Goal: Transaction & Acquisition: Purchase product/service

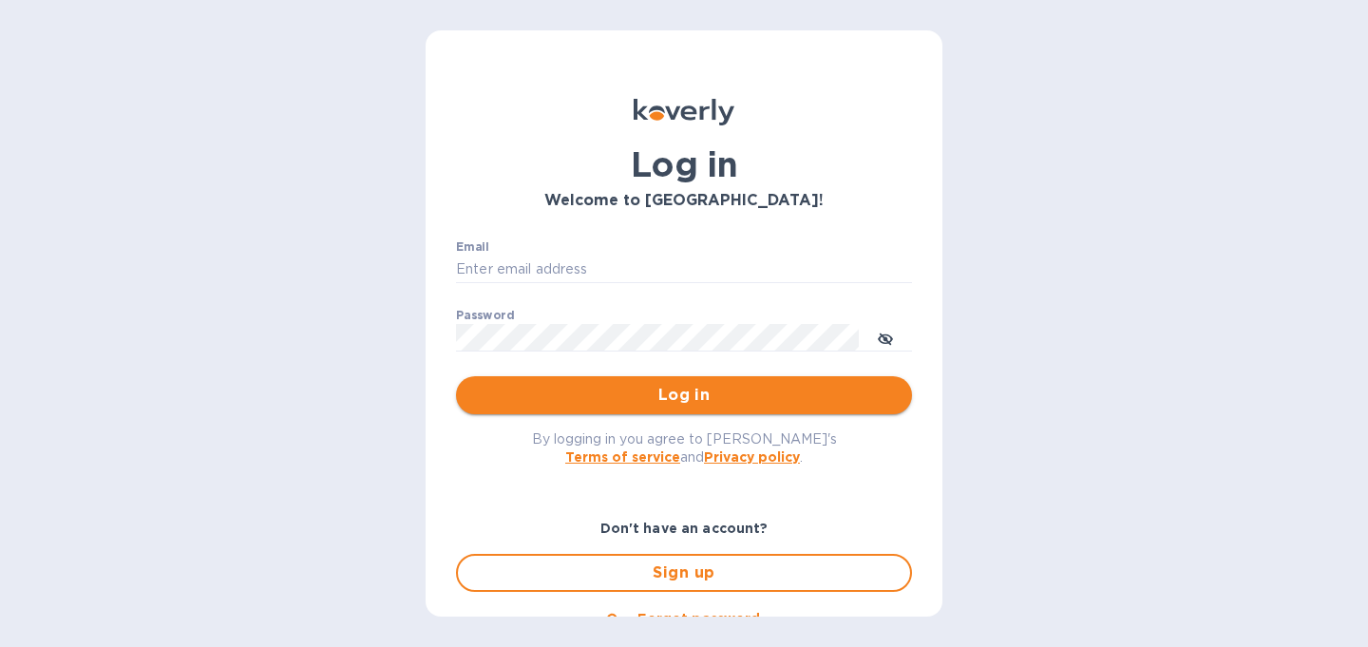
type input "christine@graceunderpressure.us"
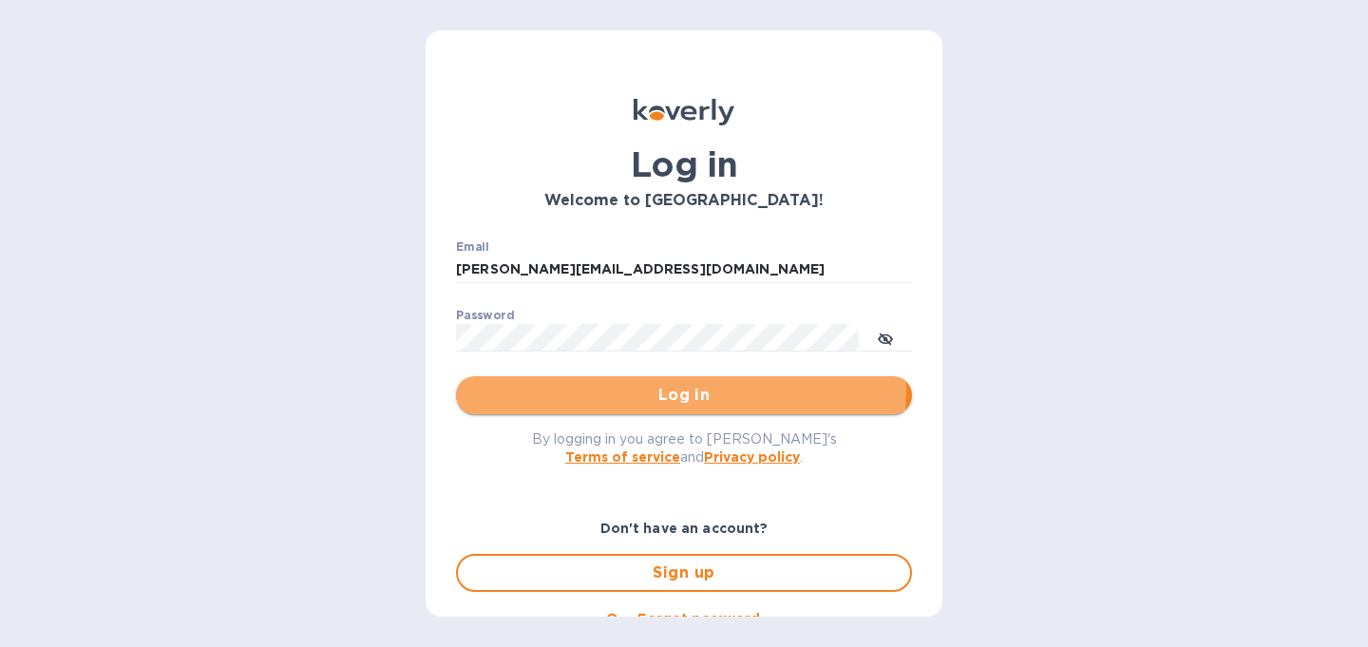
click at [622, 391] on span "Log in" at bounding box center [683, 395] width 425 height 23
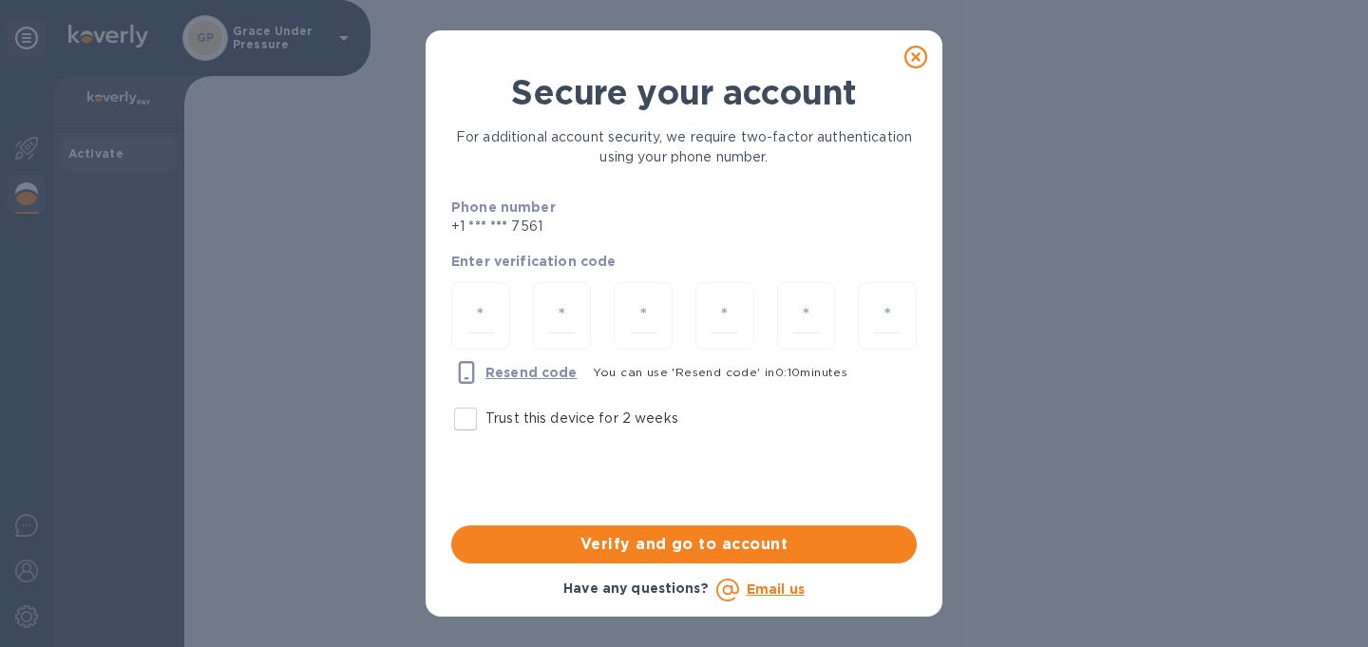
click at [463, 424] on input "Trust this device for 2 weeks" at bounding box center [465, 419] width 40 height 40
checkbox input "true"
click at [473, 325] on input "number" at bounding box center [480, 315] width 27 height 35
type input "1"
type input "3"
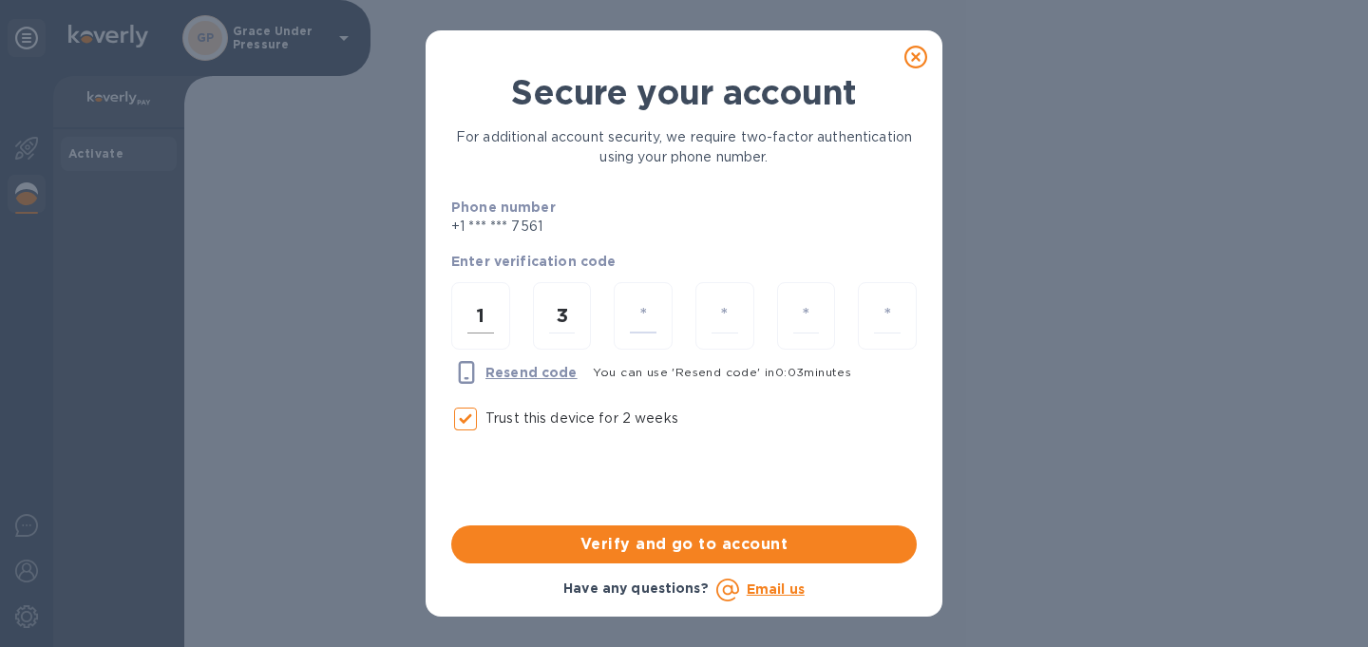
type input "7"
type input "1"
type input "7"
type input "5"
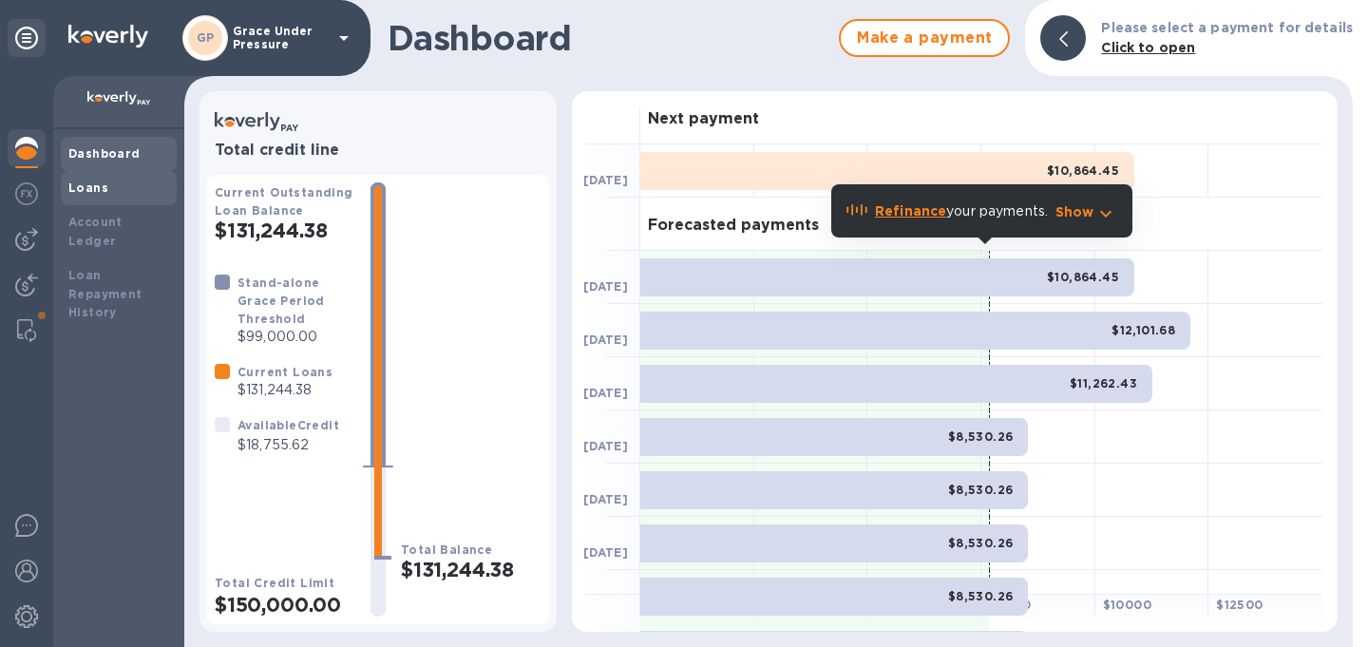
click at [91, 191] on b "Loans" at bounding box center [88, 187] width 40 height 14
click at [30, 281] on img at bounding box center [26, 285] width 23 height 23
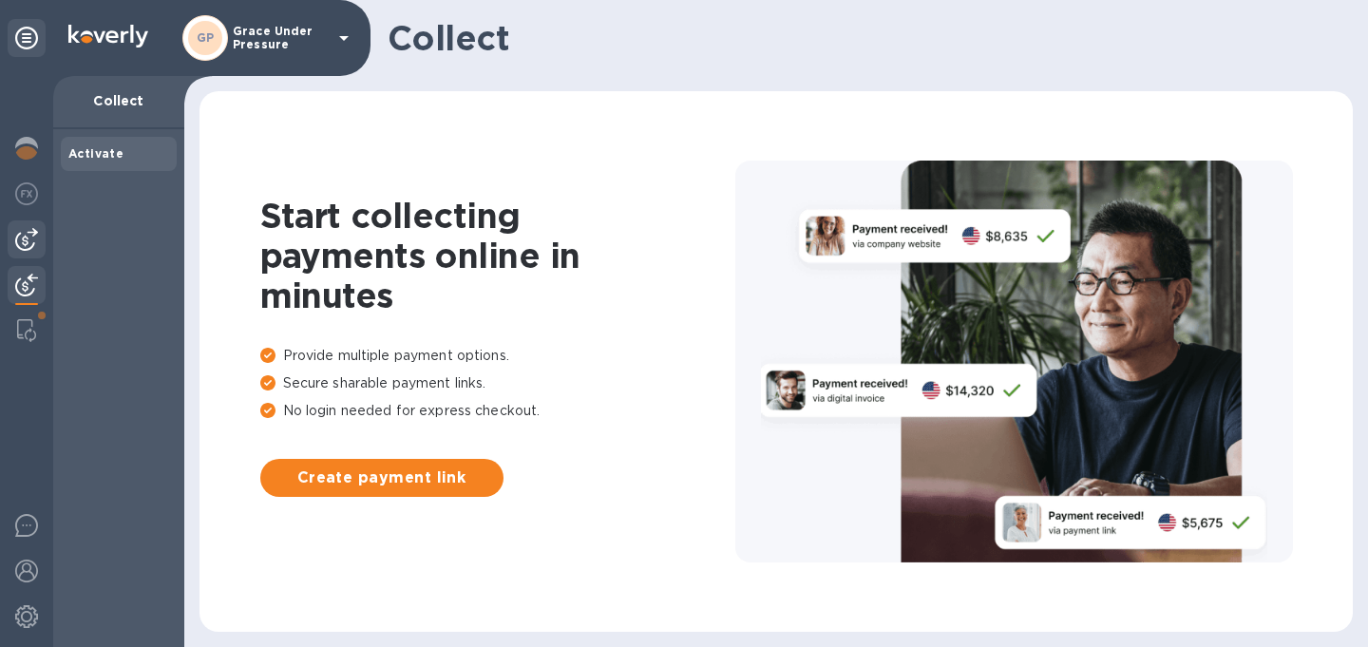
click at [30, 236] on img at bounding box center [26, 239] width 23 height 23
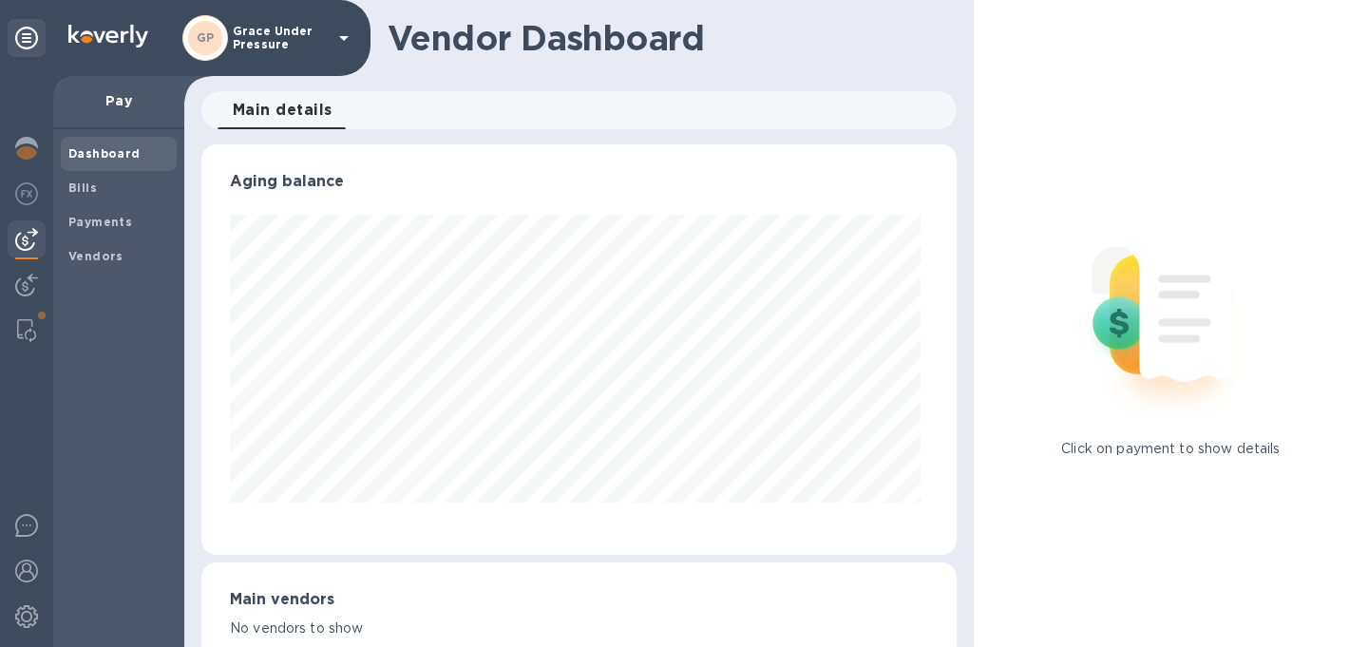
scroll to position [410, 747]
click at [83, 185] on b "Bills" at bounding box center [82, 187] width 28 height 14
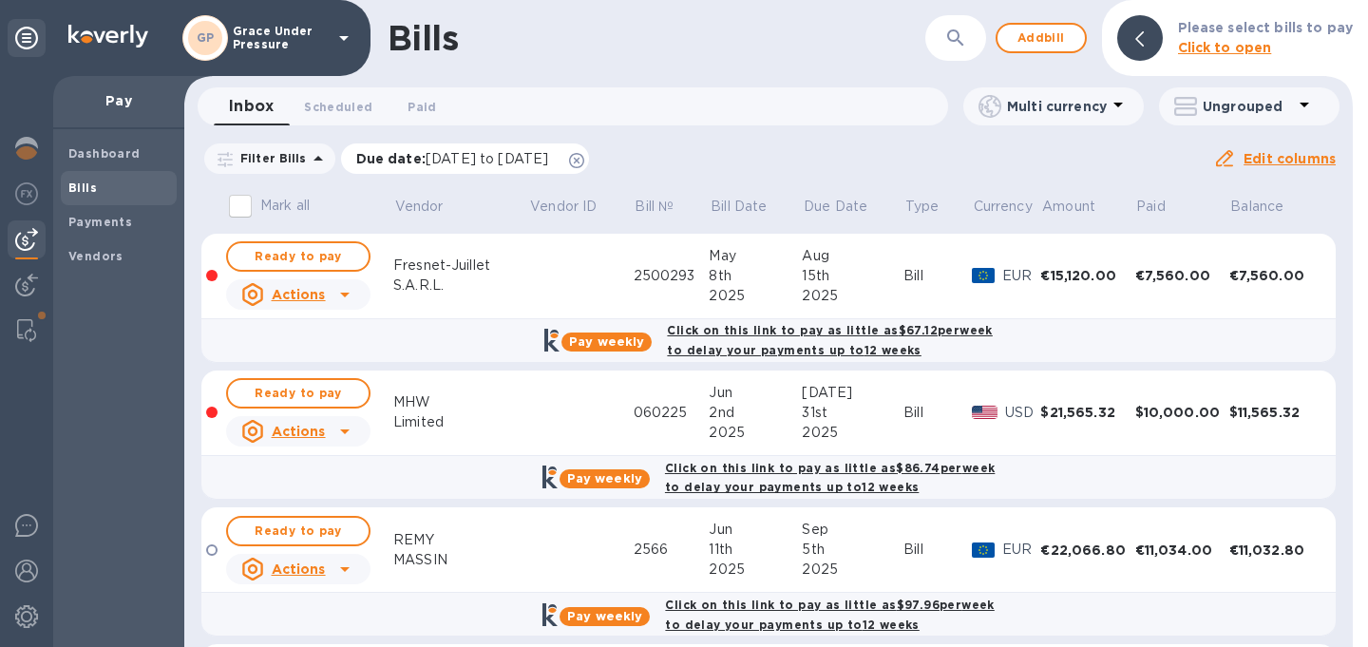
click at [584, 162] on icon at bounding box center [576, 160] width 15 height 15
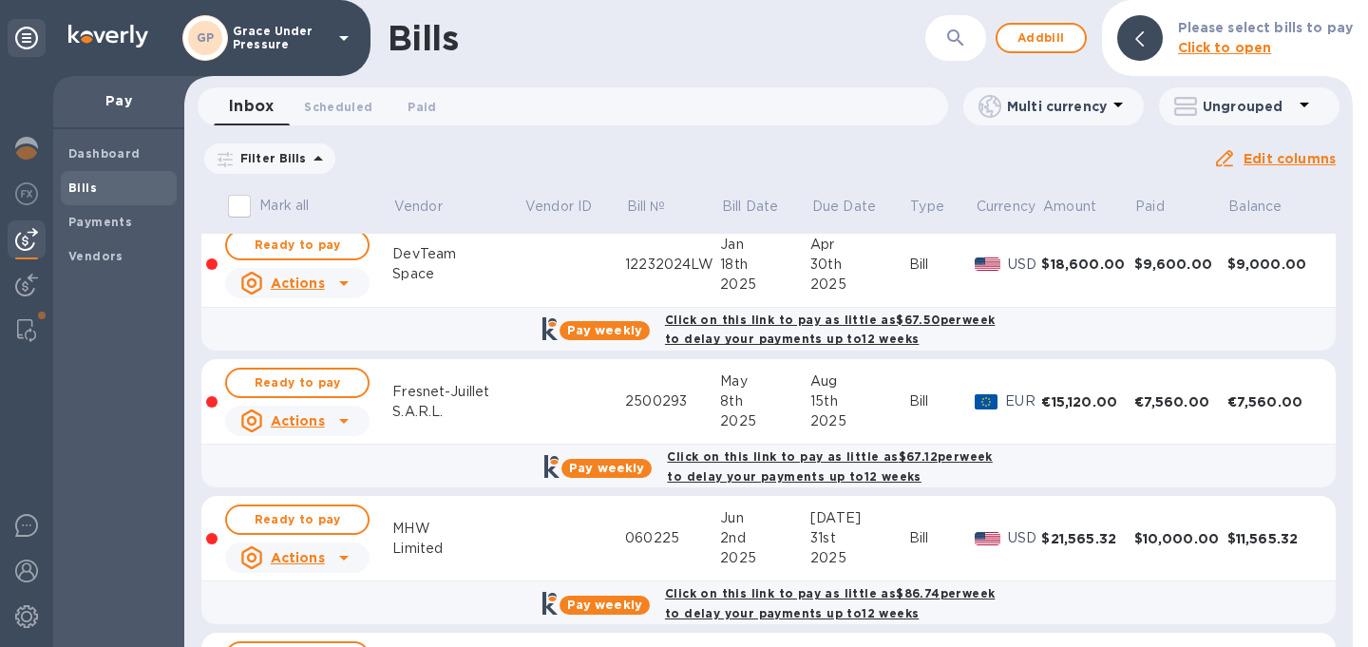
scroll to position [166, 0]
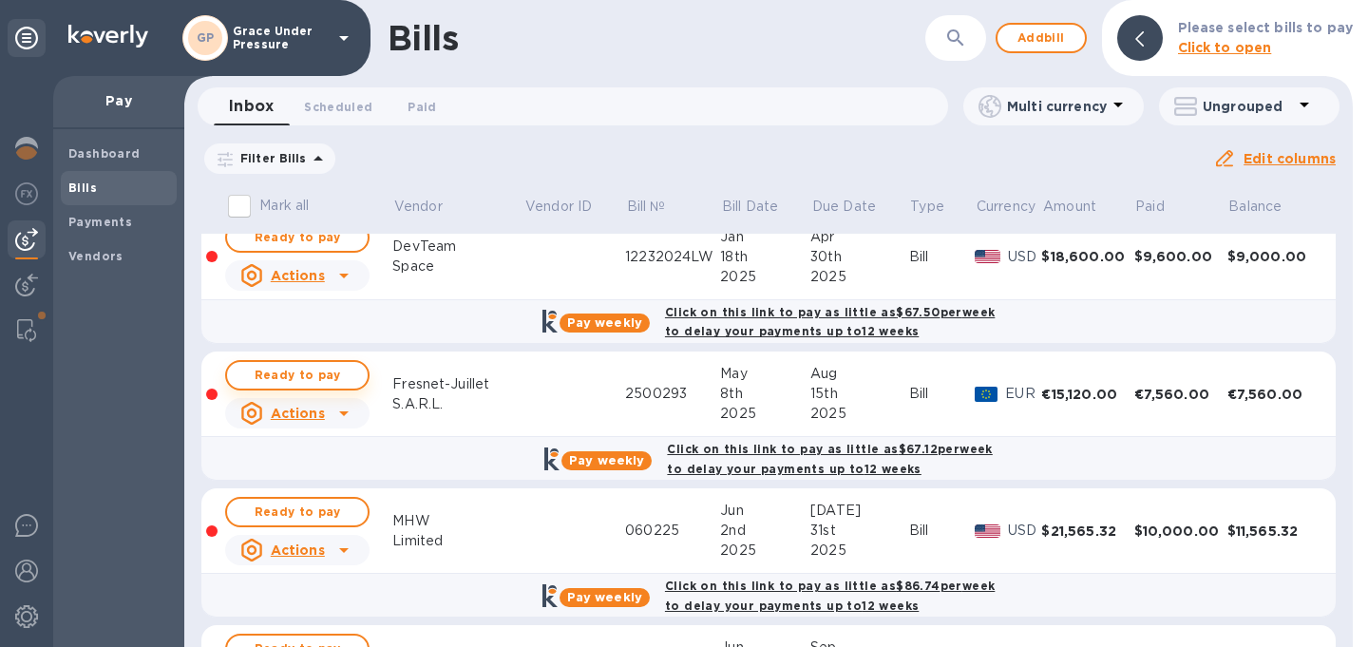
click at [317, 387] on span "Ready to pay" at bounding box center [297, 375] width 110 height 23
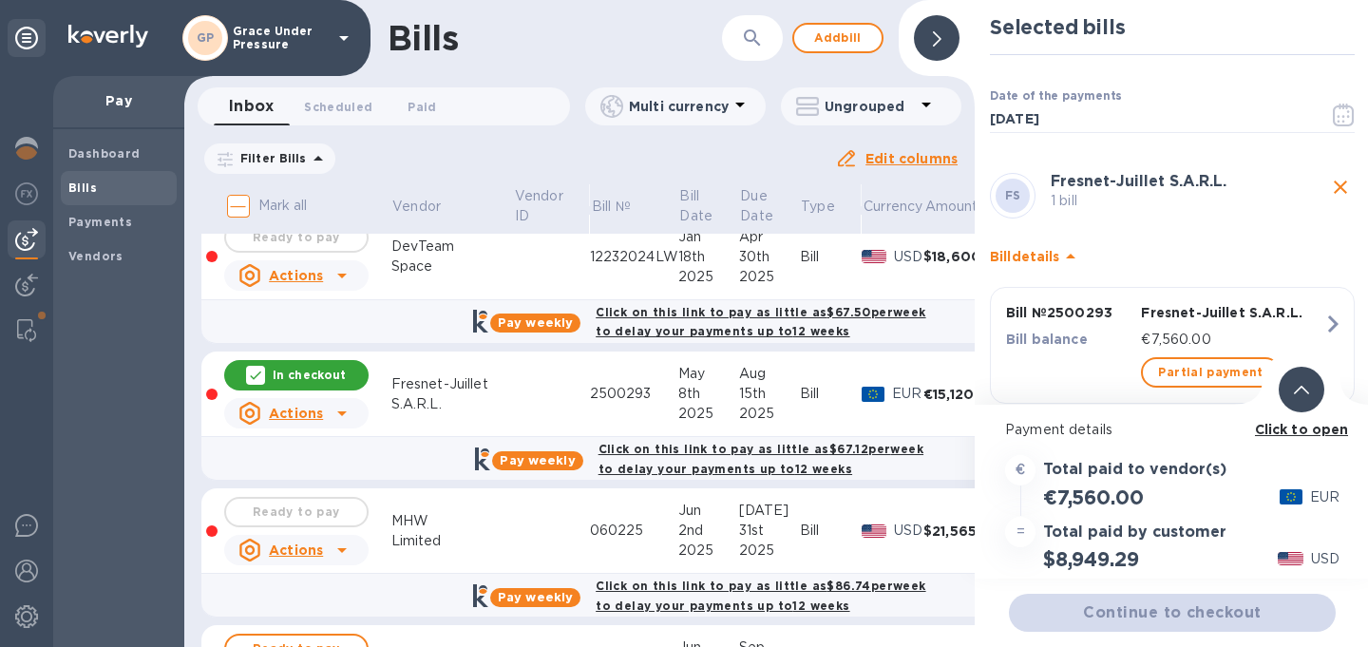
scroll to position [39, 0]
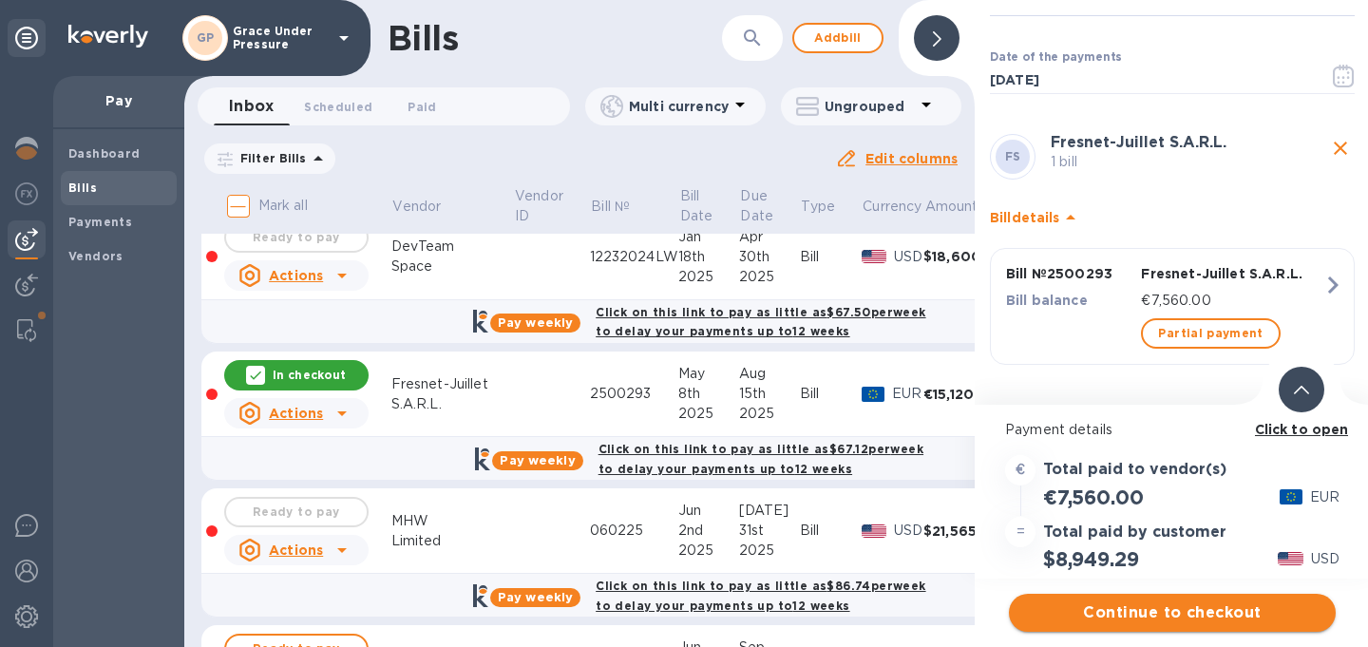
click at [1144, 612] on span "Continue to checkout" at bounding box center [1172, 612] width 296 height 23
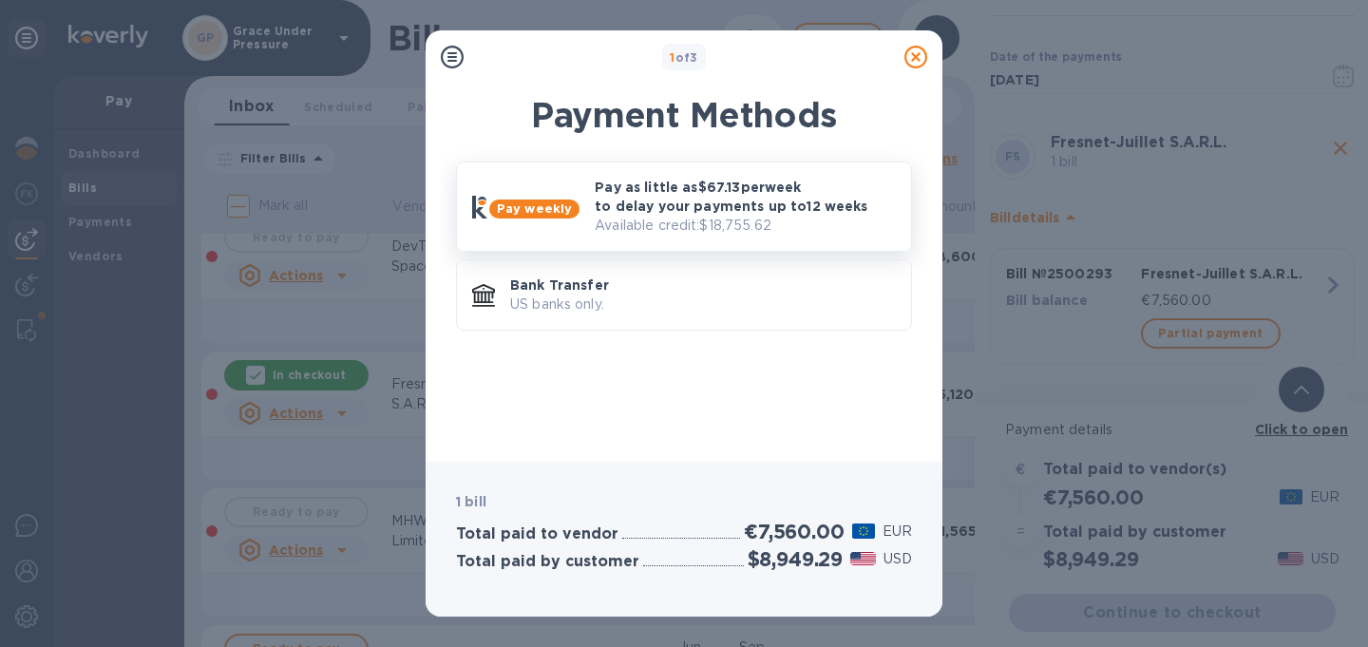
click at [720, 214] on p "Pay as little as $67.13 per week to delay your payments up to 12 weeks" at bounding box center [745, 197] width 301 height 38
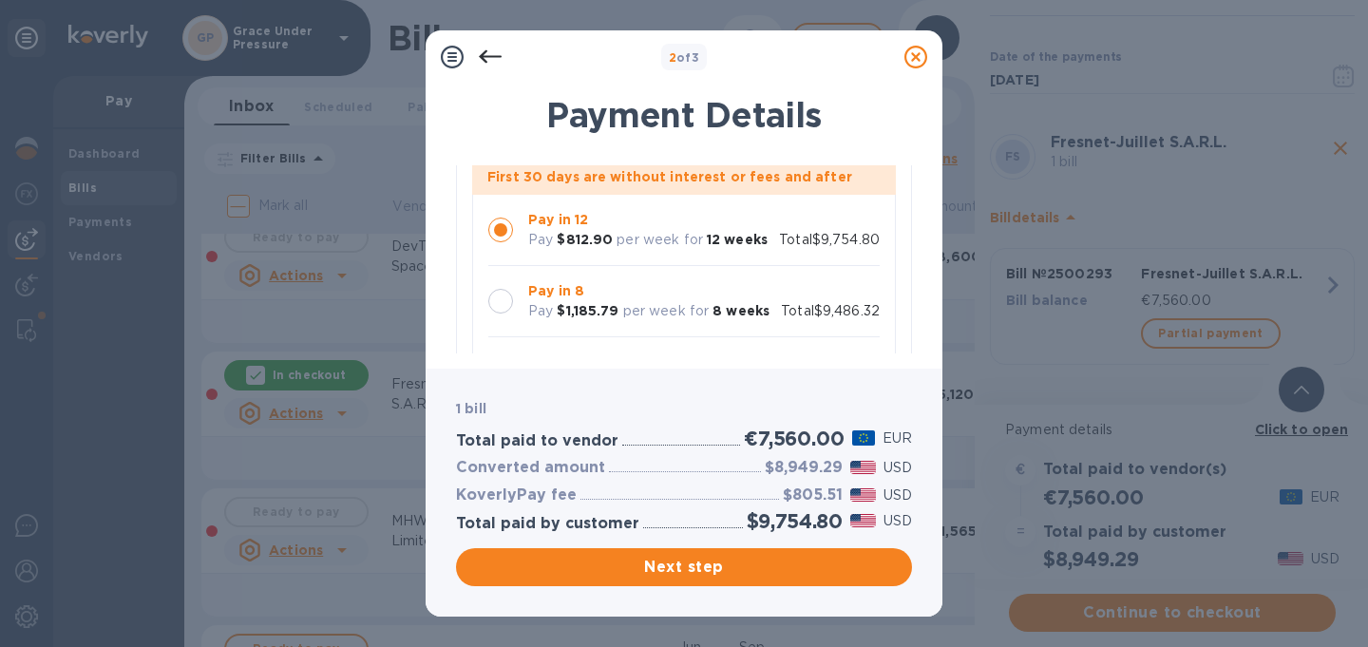
scroll to position [187, 0]
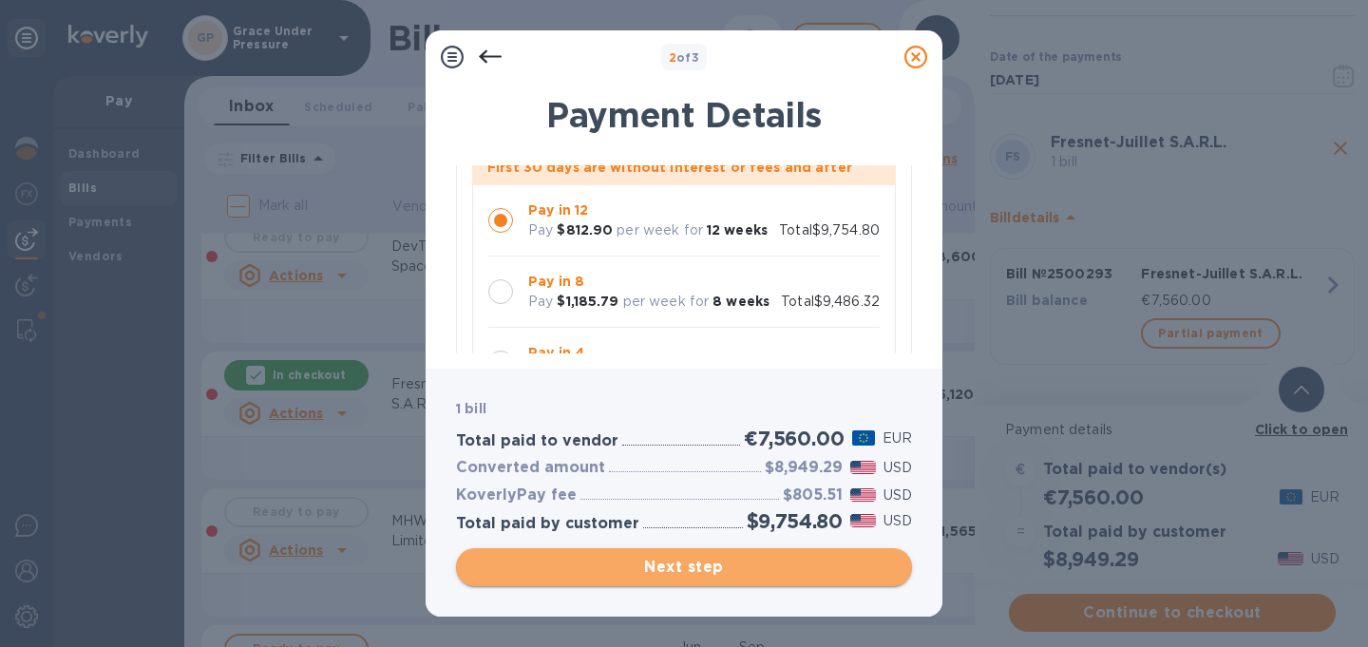
click at [679, 571] on span "Next step" at bounding box center [683, 567] width 425 height 23
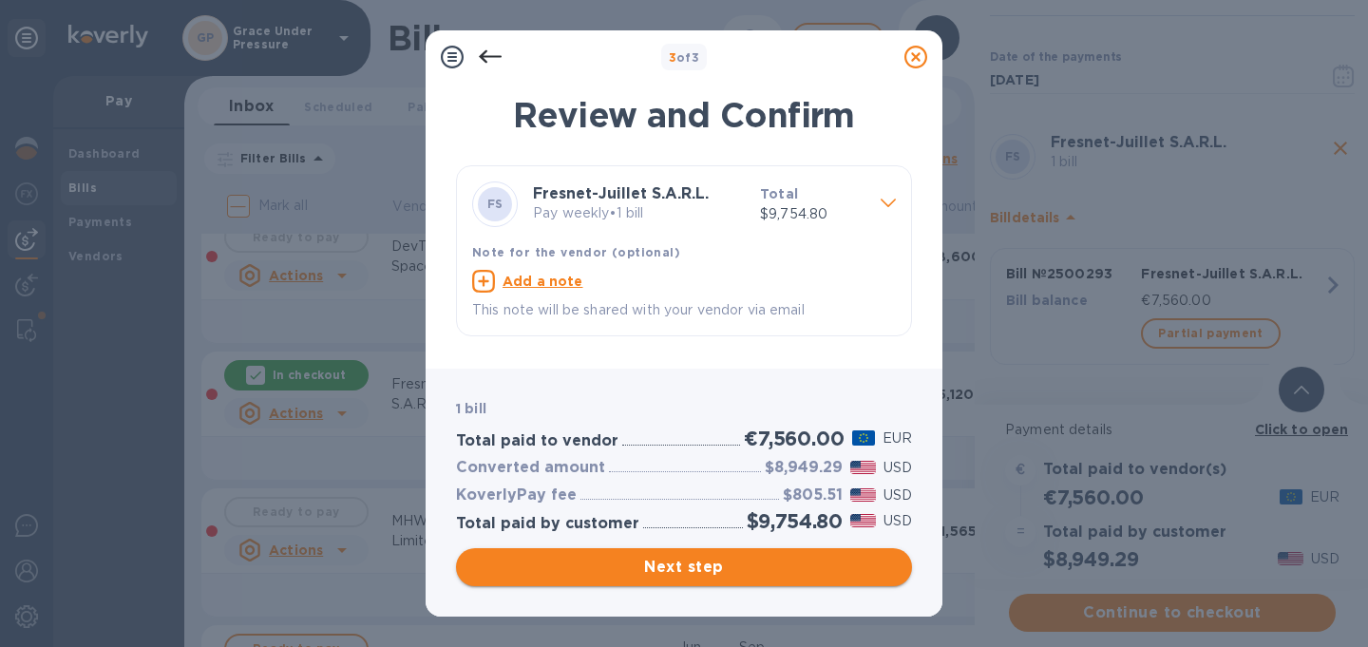
click at [679, 571] on span "Next step" at bounding box center [683, 567] width 425 height 23
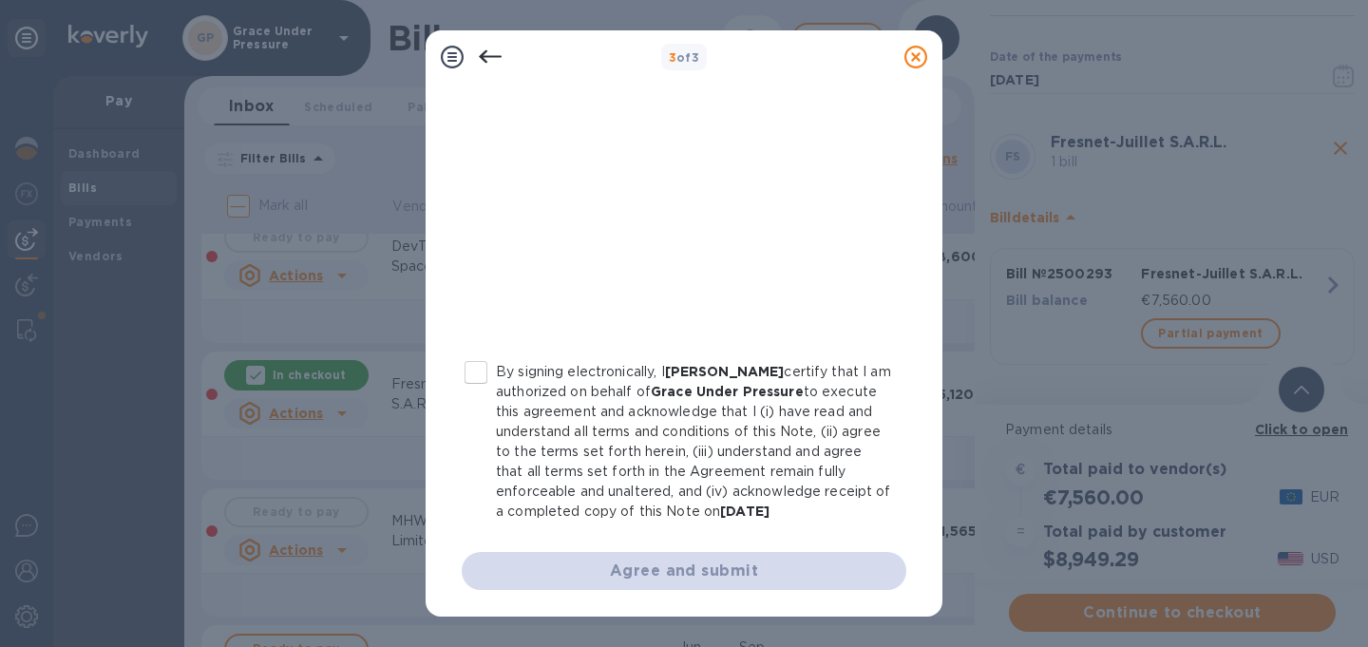
scroll to position [437, 0]
click at [482, 355] on input "By signing electronically, I CHRISTINE MERCNIK certify that I am authorized on …" at bounding box center [476, 372] width 40 height 40
checkbox input "true"
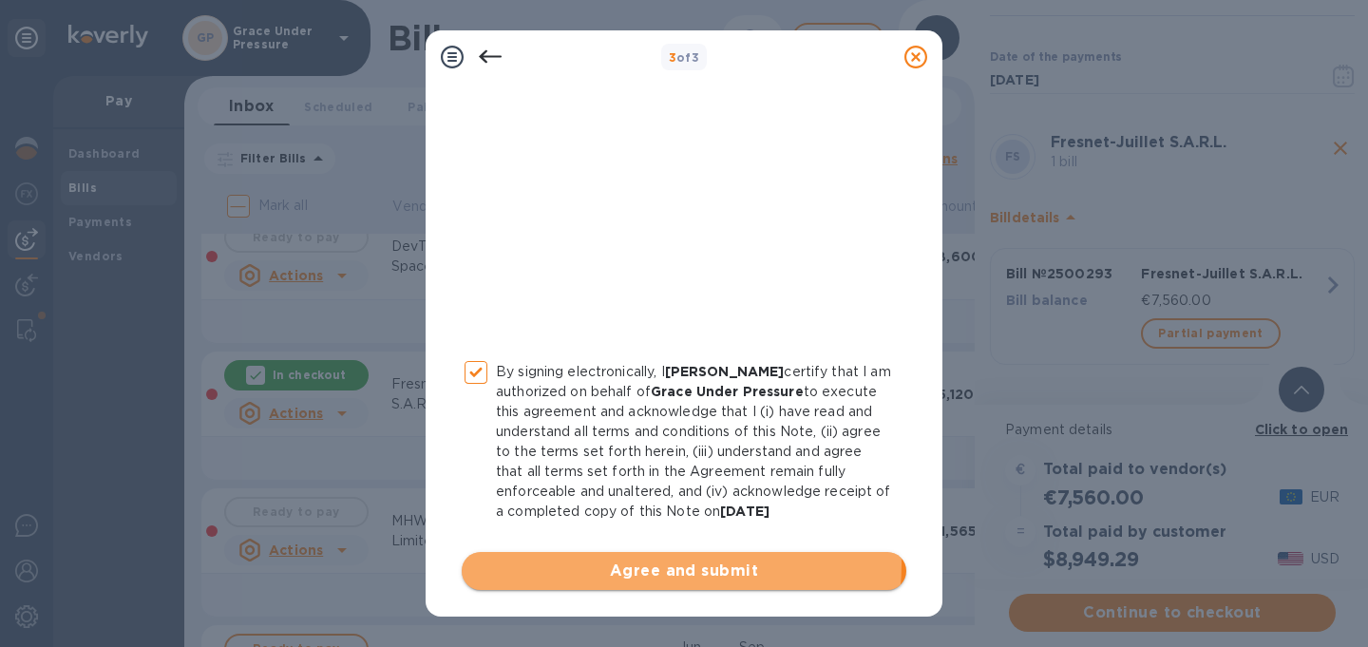
click at [676, 564] on span "Agree and submit" at bounding box center [684, 570] width 414 height 23
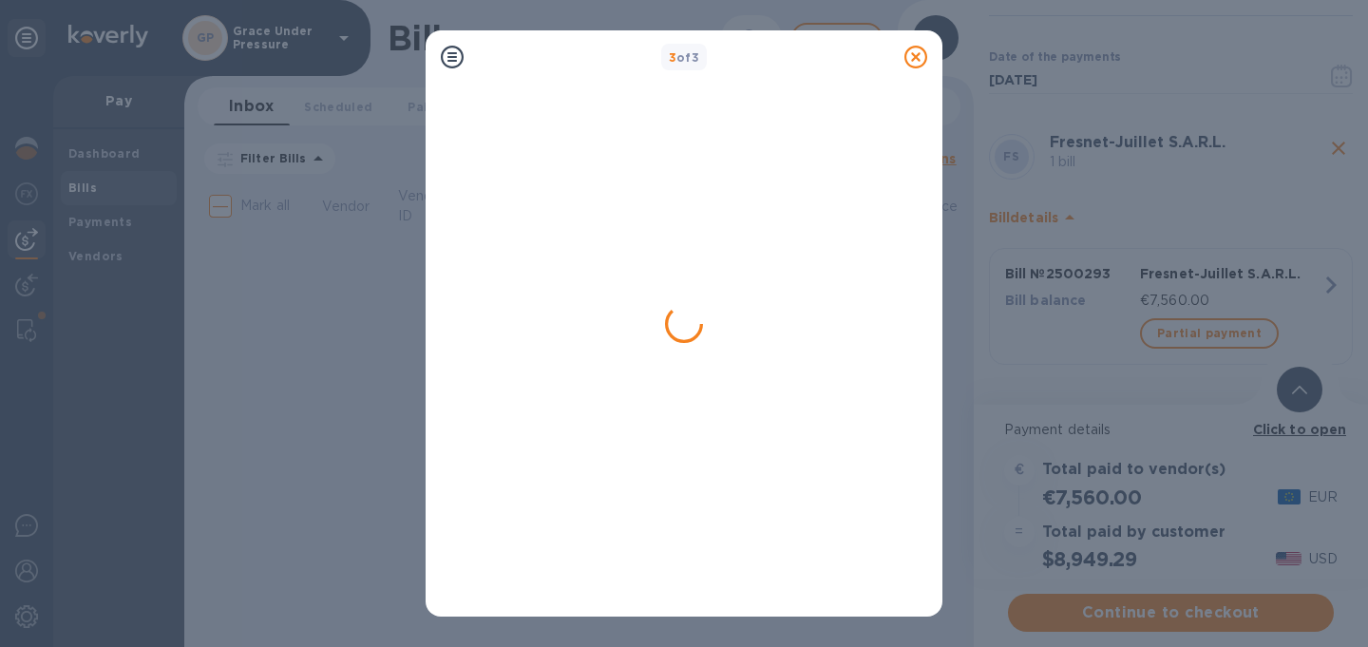
scroll to position [0, 0]
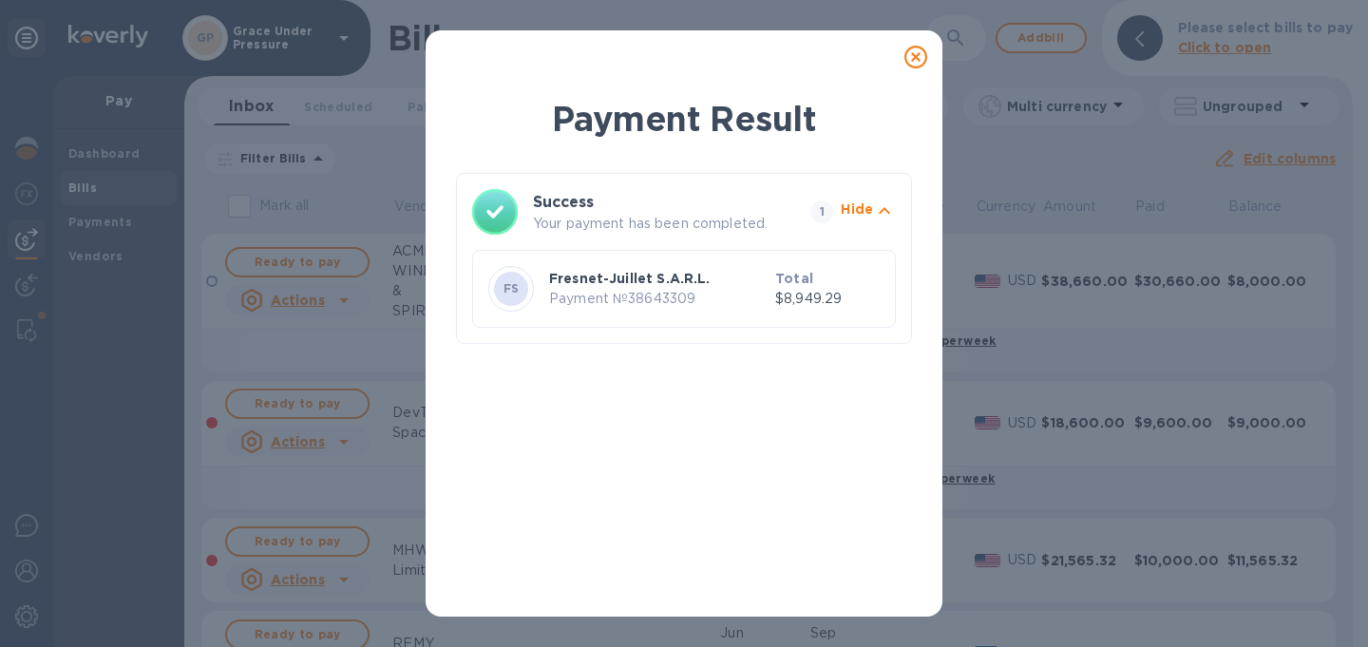
click at [913, 56] on icon at bounding box center [915, 57] width 23 height 23
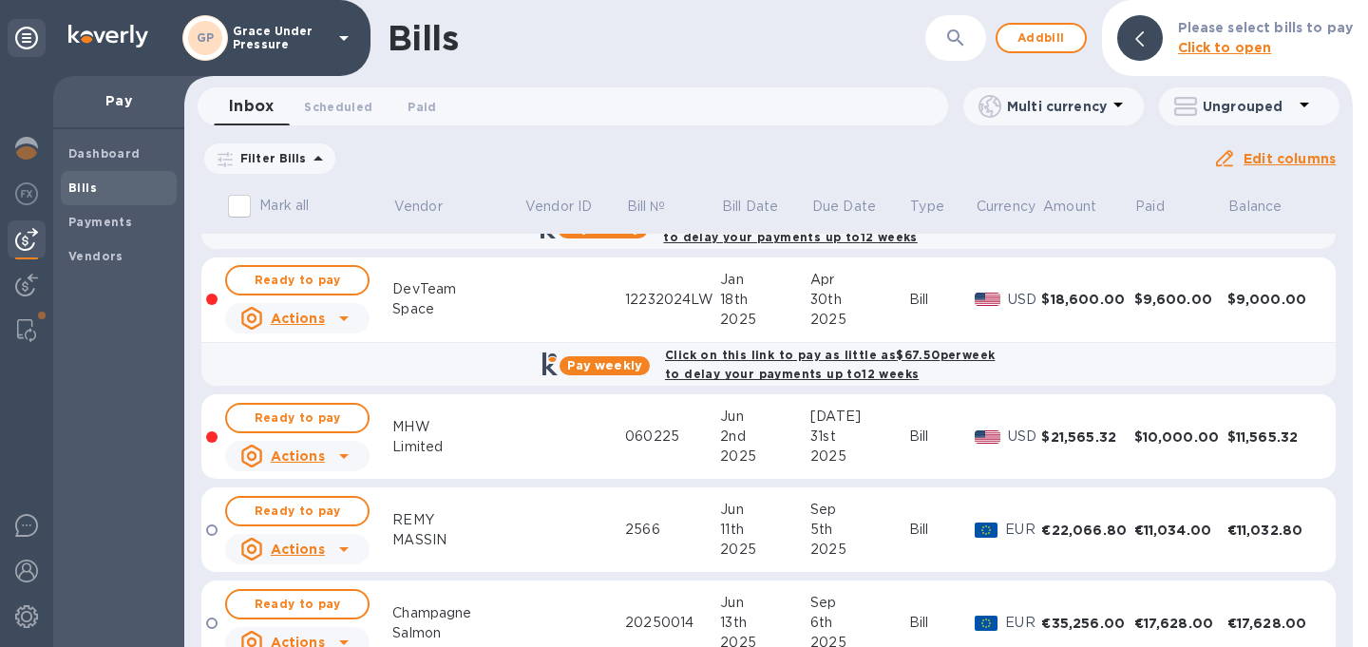
scroll to position [117, 0]
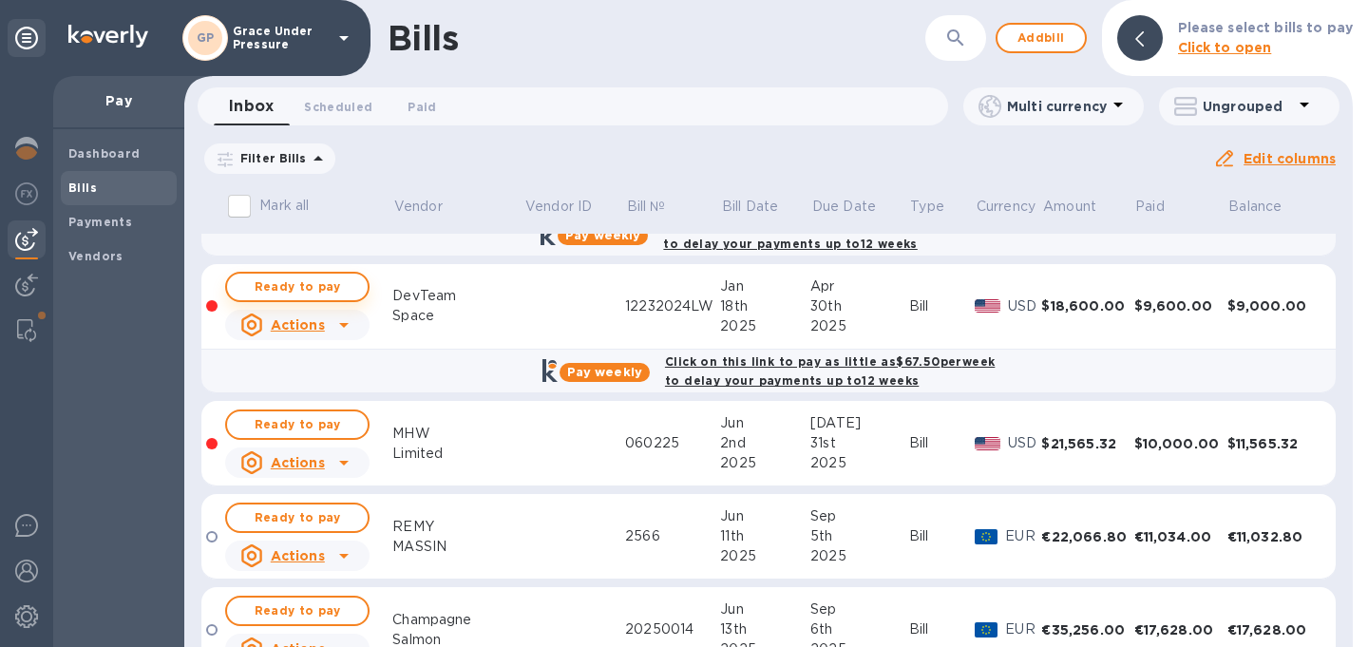
click at [286, 296] on span "Ready to pay" at bounding box center [297, 286] width 110 height 23
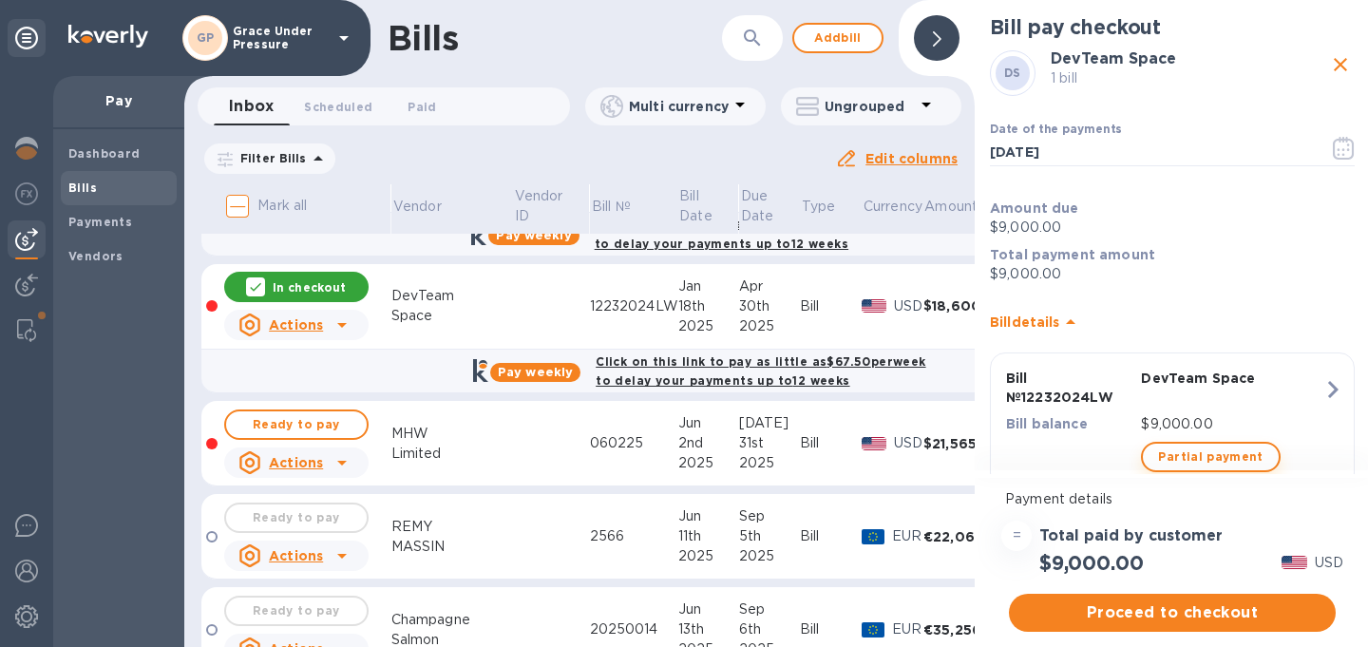
click at [1183, 454] on span "Partial payment" at bounding box center [1210, 456] width 104 height 23
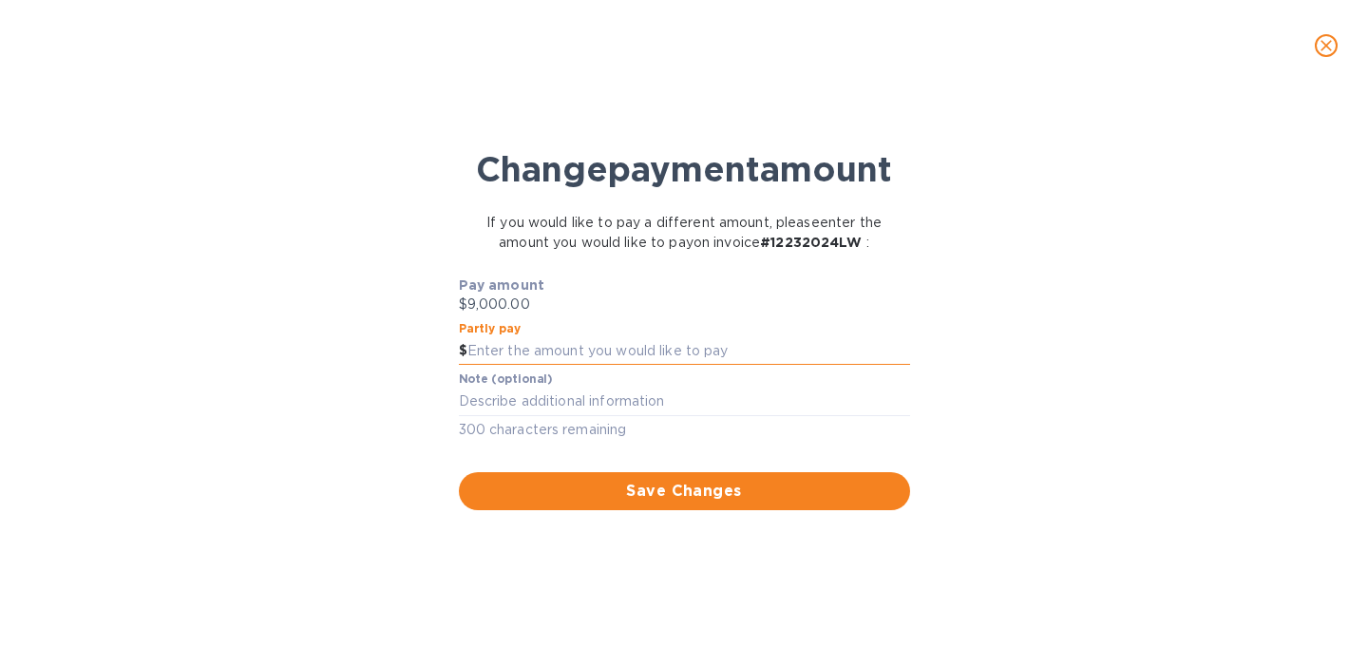
click at [616, 366] on input "text" at bounding box center [688, 351] width 443 height 28
type input "1,500.00"
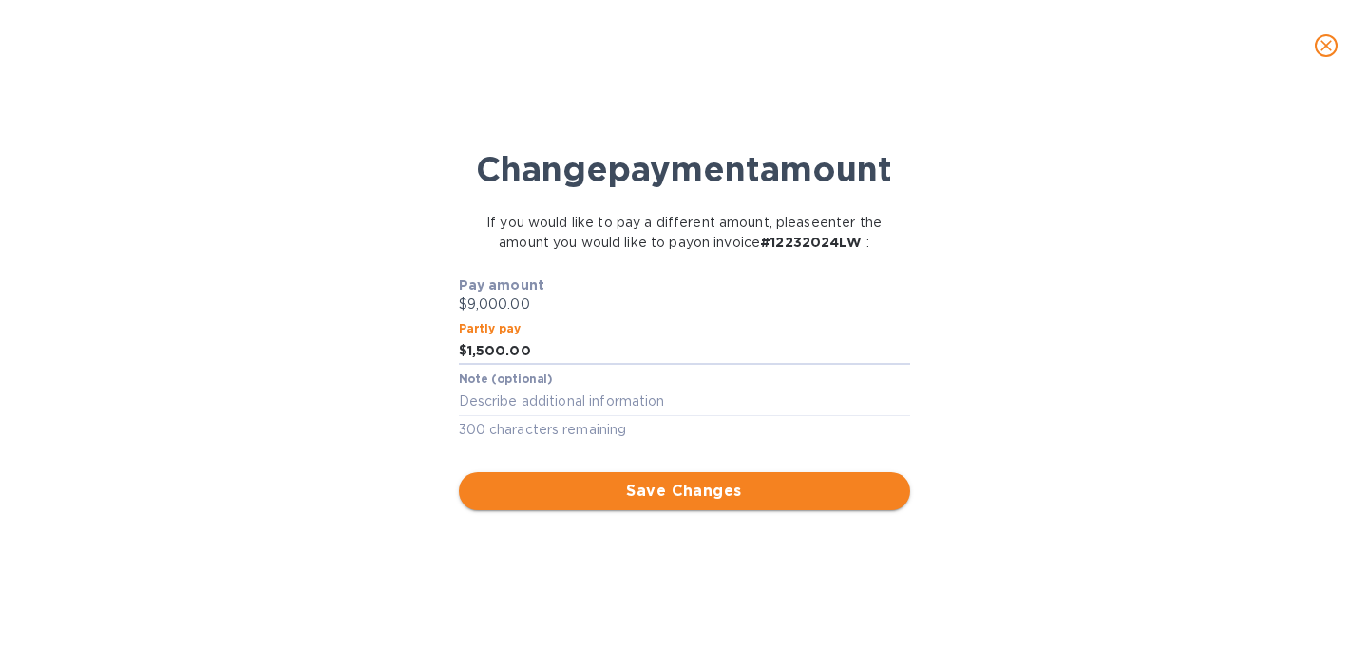
click at [651, 502] on span "Save Changes" at bounding box center [684, 491] width 421 height 23
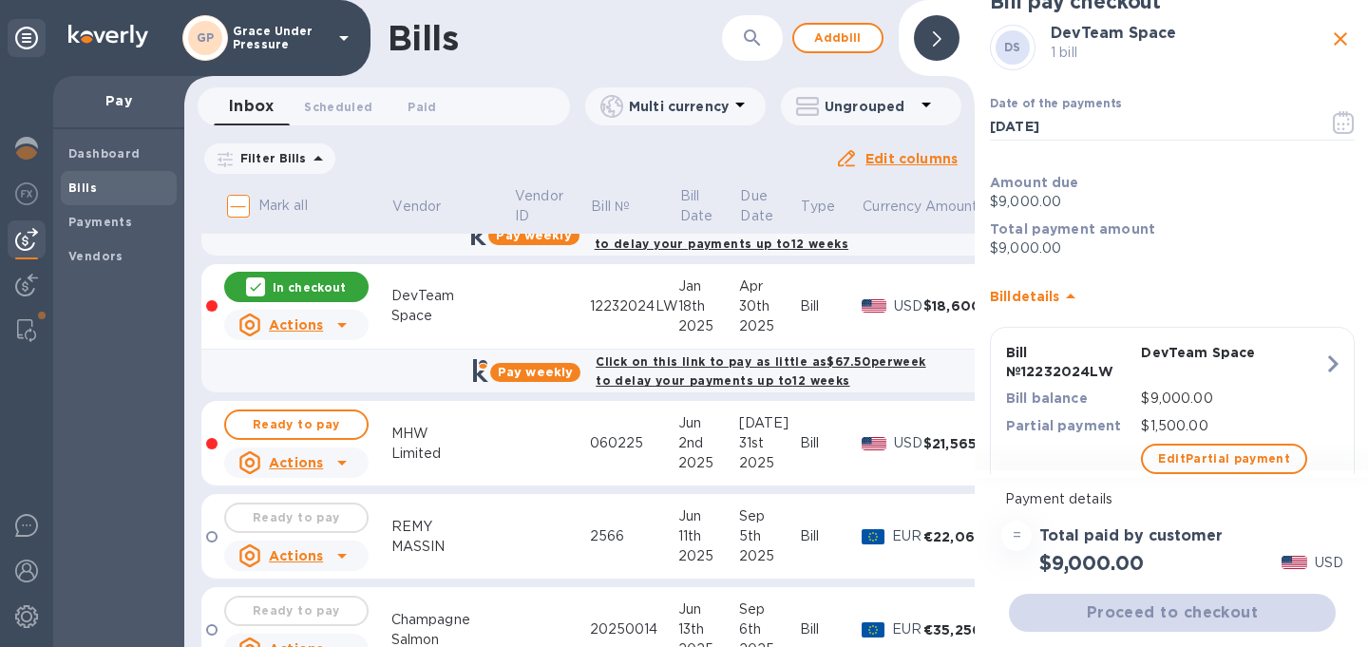
scroll to position [0, 0]
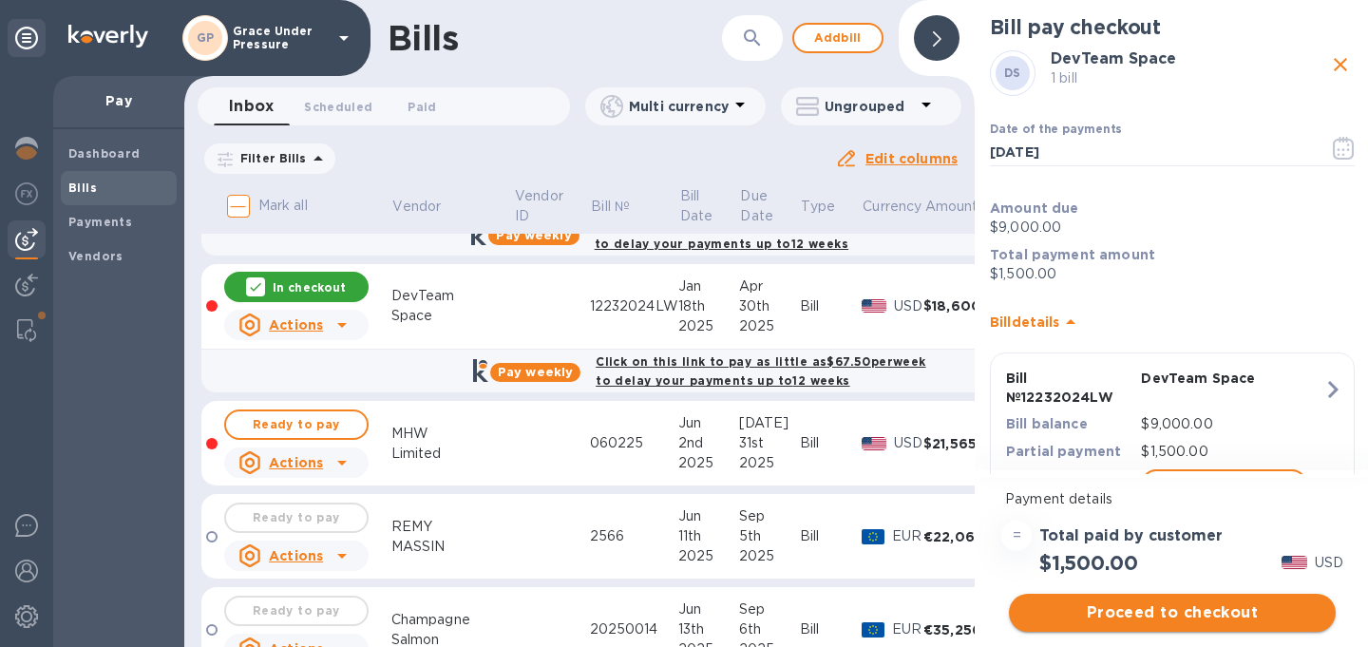
click at [1161, 611] on span "Proceed to checkout" at bounding box center [1172, 612] width 296 height 23
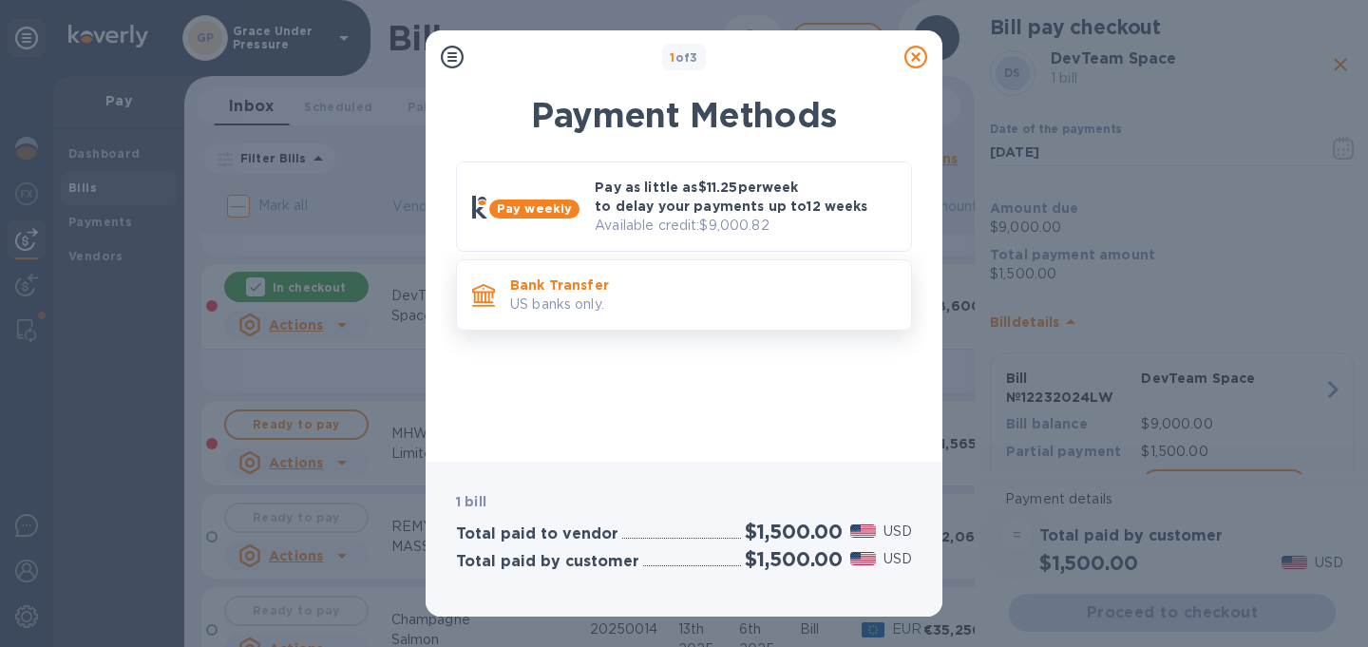
click at [677, 288] on p "Bank Transfer" at bounding box center [703, 284] width 386 height 19
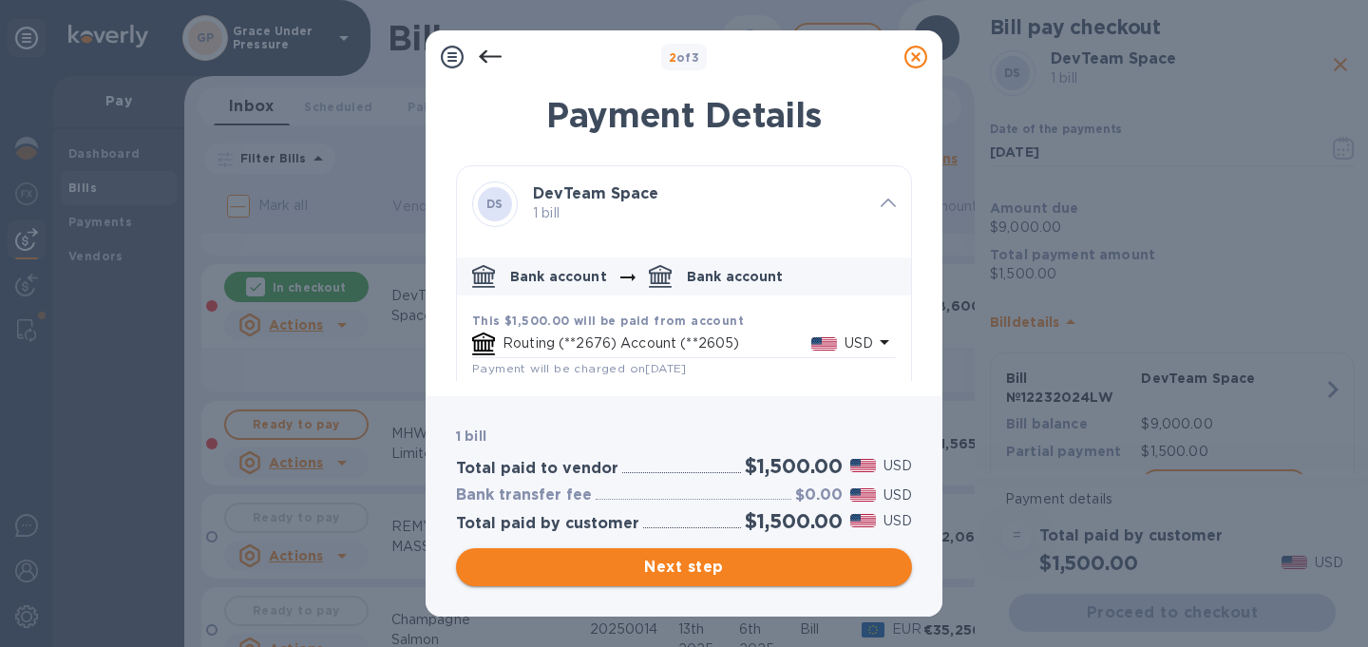
click at [766, 559] on span "Next step" at bounding box center [683, 567] width 425 height 23
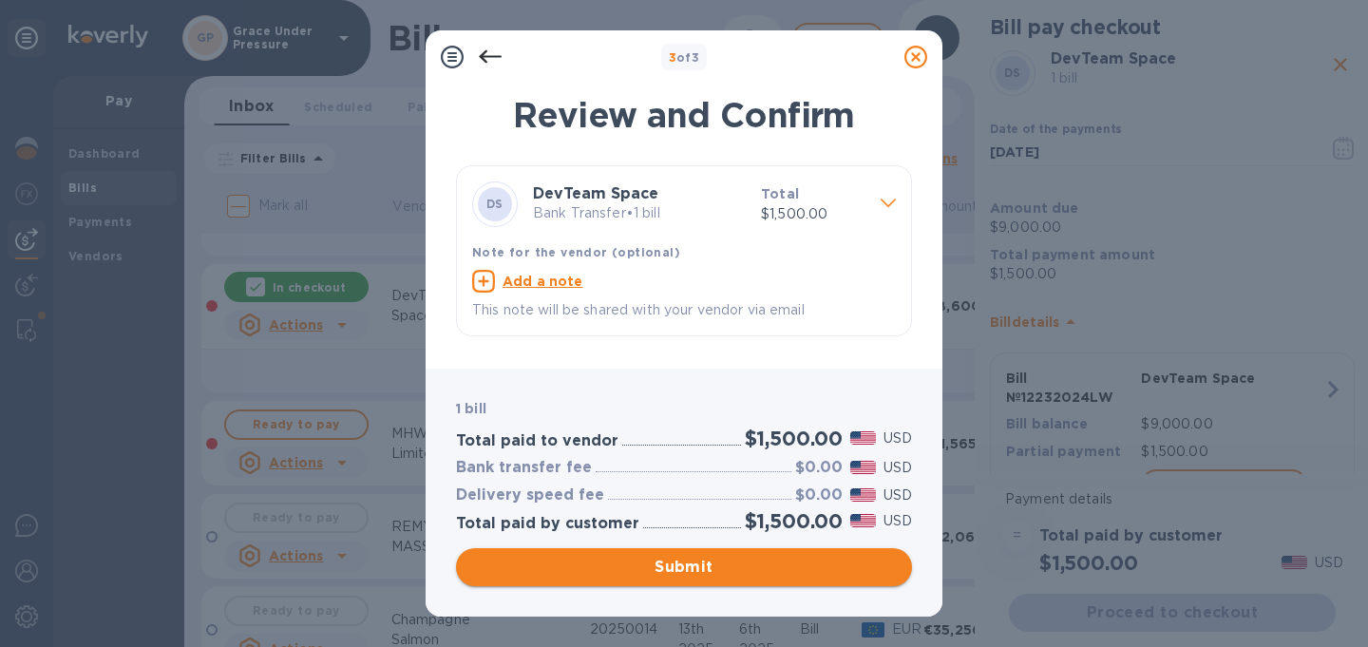
click at [766, 559] on span "Submit" at bounding box center [683, 567] width 425 height 23
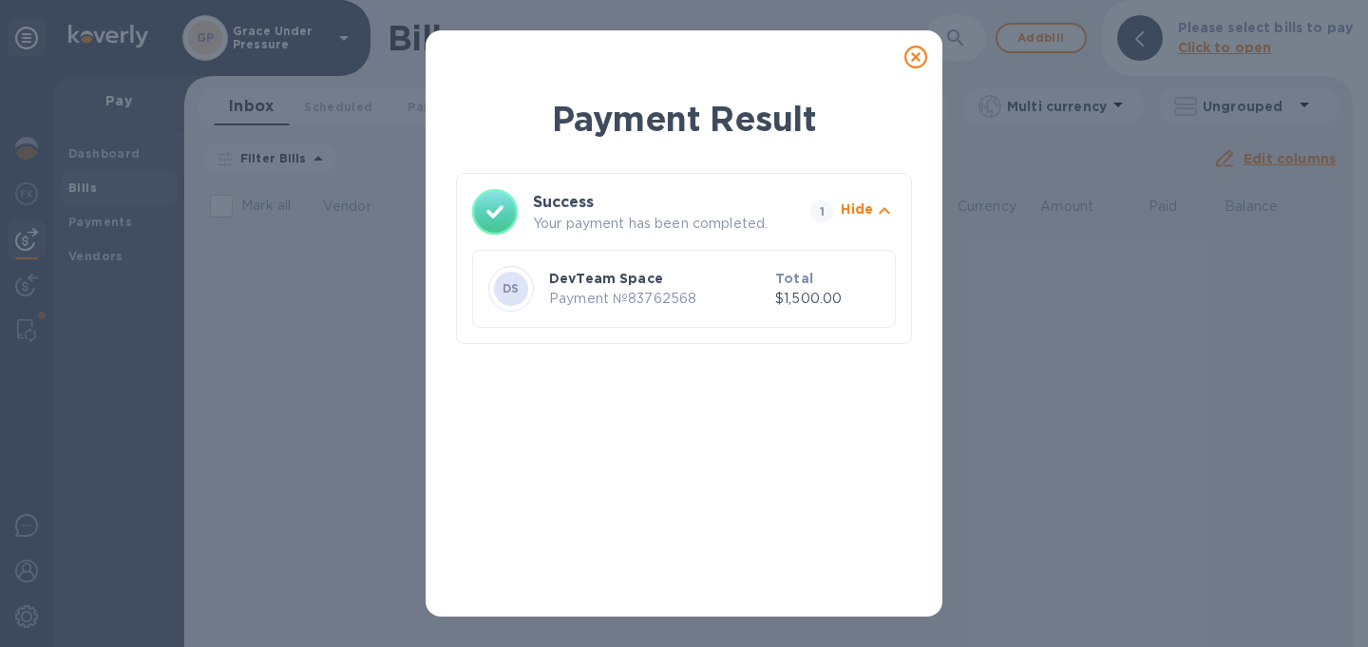
click at [917, 64] on icon at bounding box center [915, 57] width 23 height 23
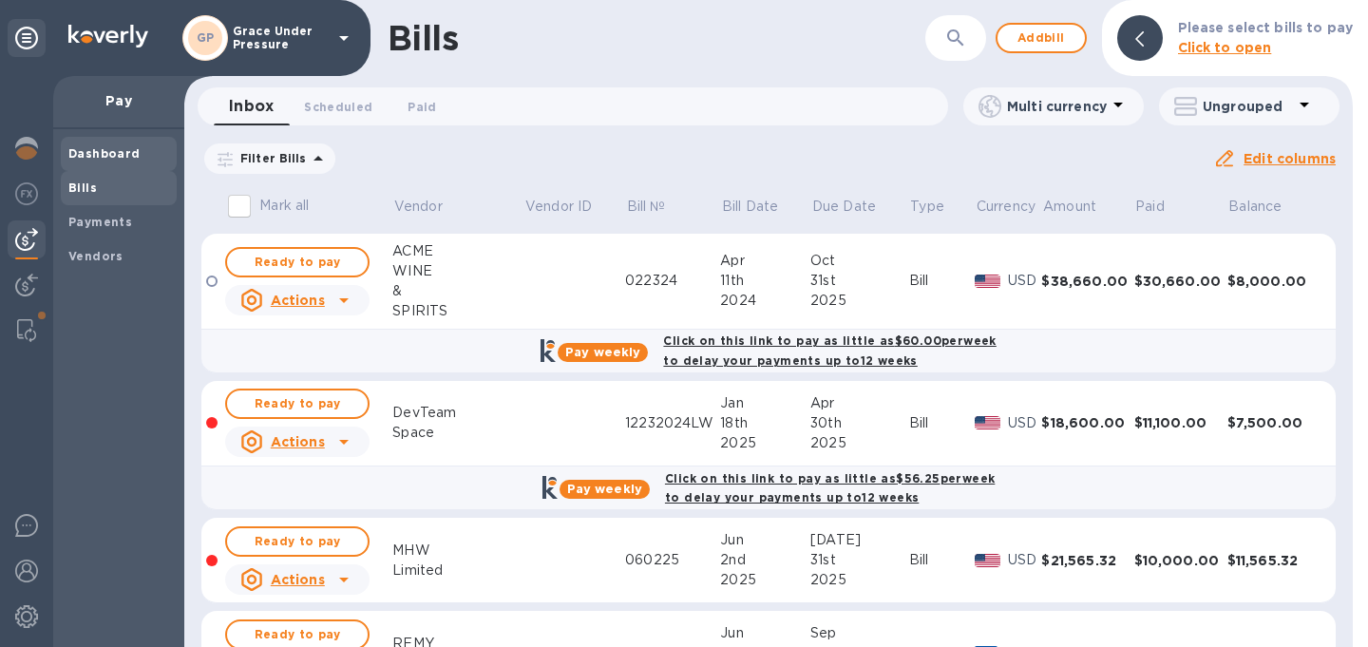
click at [85, 148] on b "Dashboard" at bounding box center [104, 153] width 72 height 14
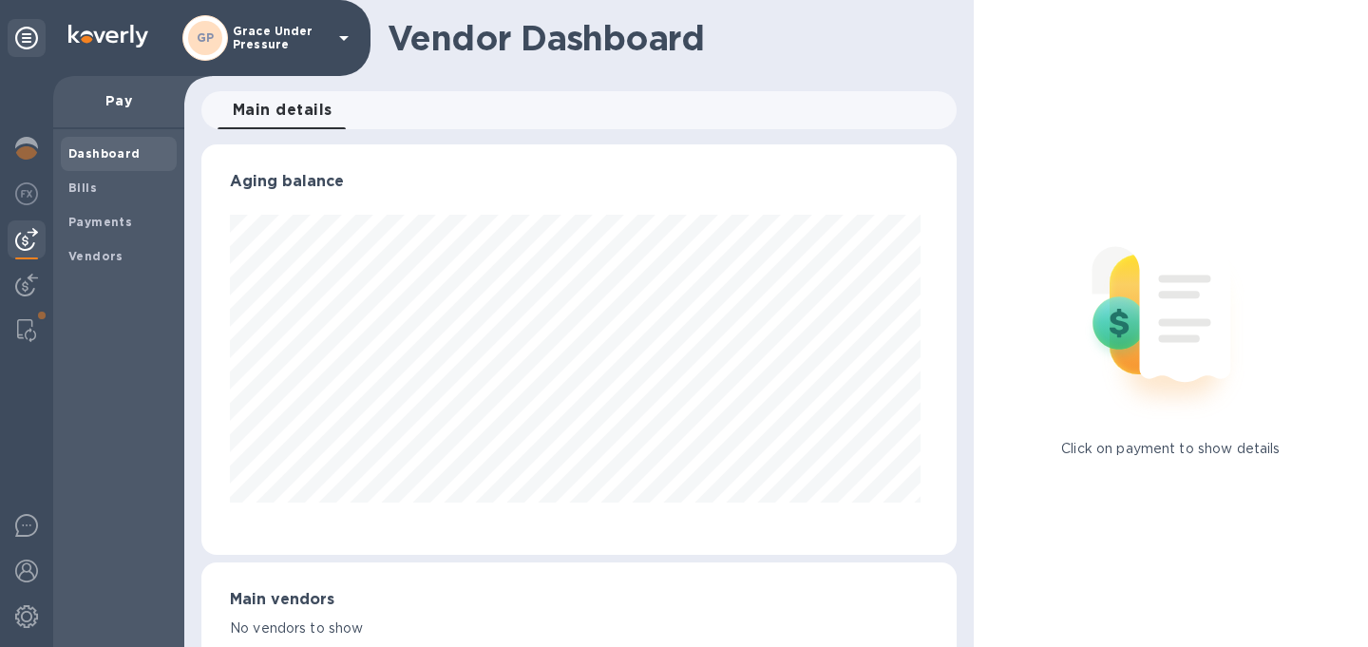
scroll to position [410, 747]
click at [100, 224] on b "Payments" at bounding box center [100, 222] width 64 height 14
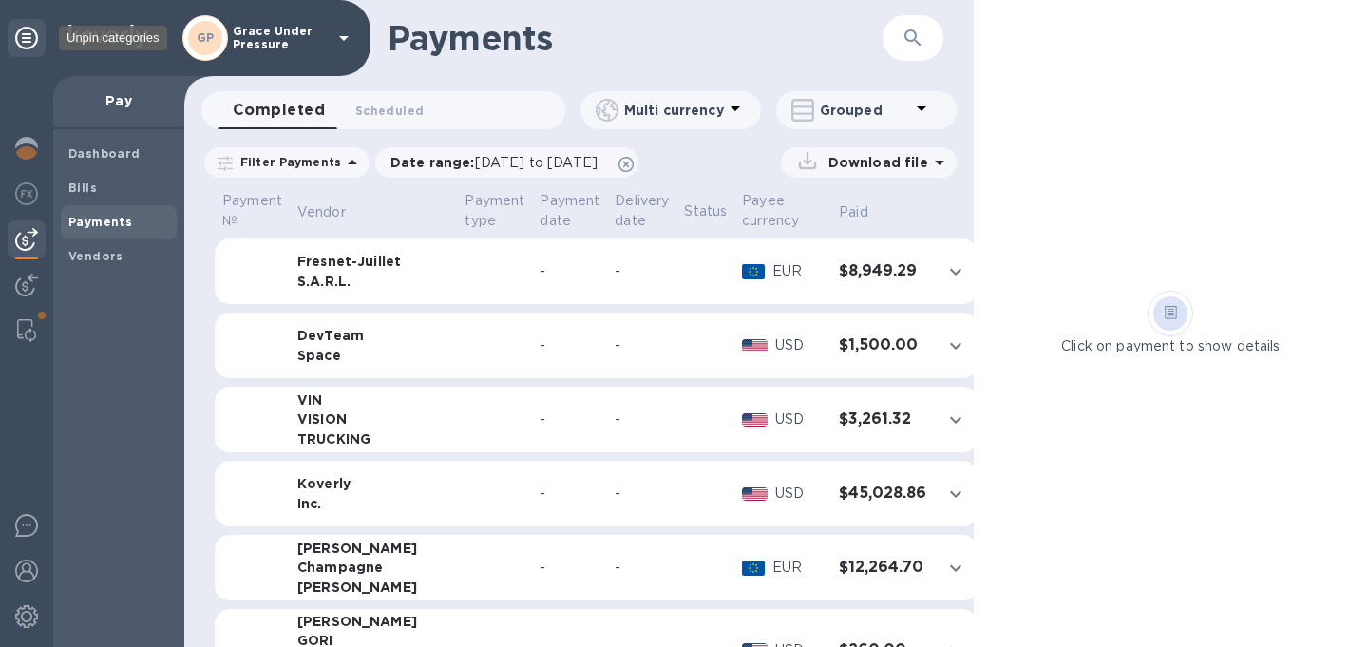
click at [20, 30] on icon at bounding box center [26, 38] width 23 height 23
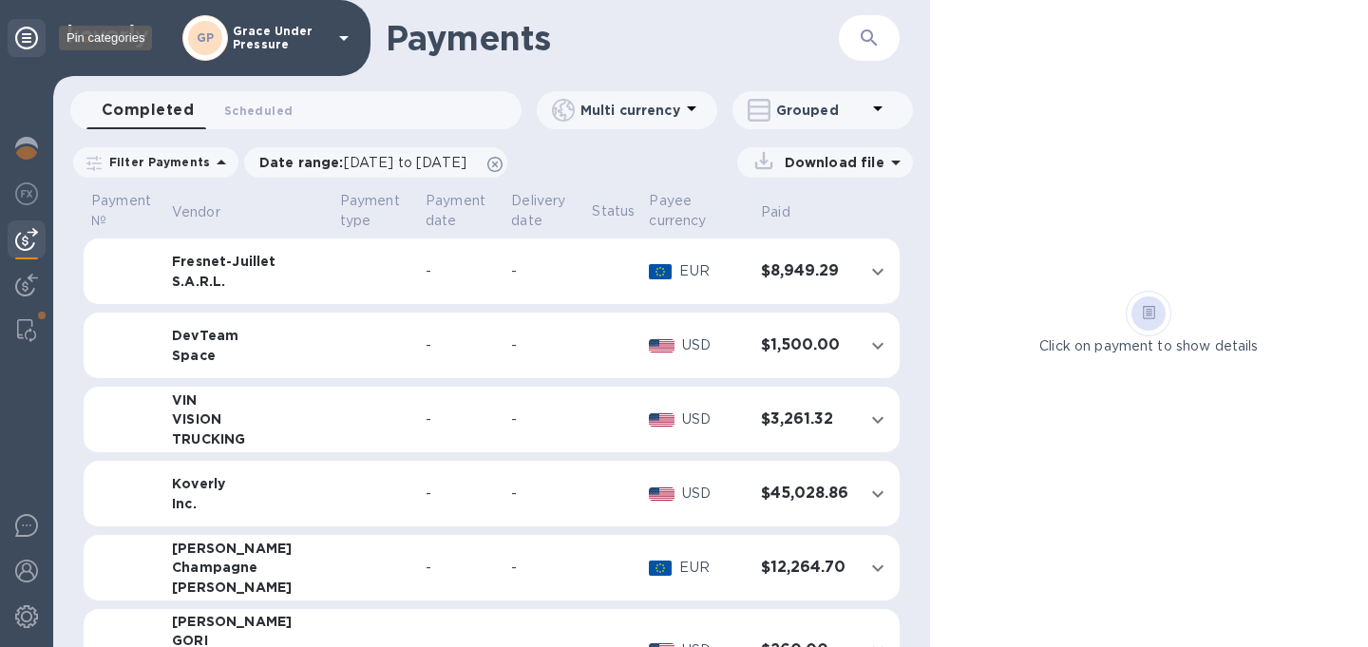
click at [32, 38] on icon at bounding box center [26, 38] width 23 height 23
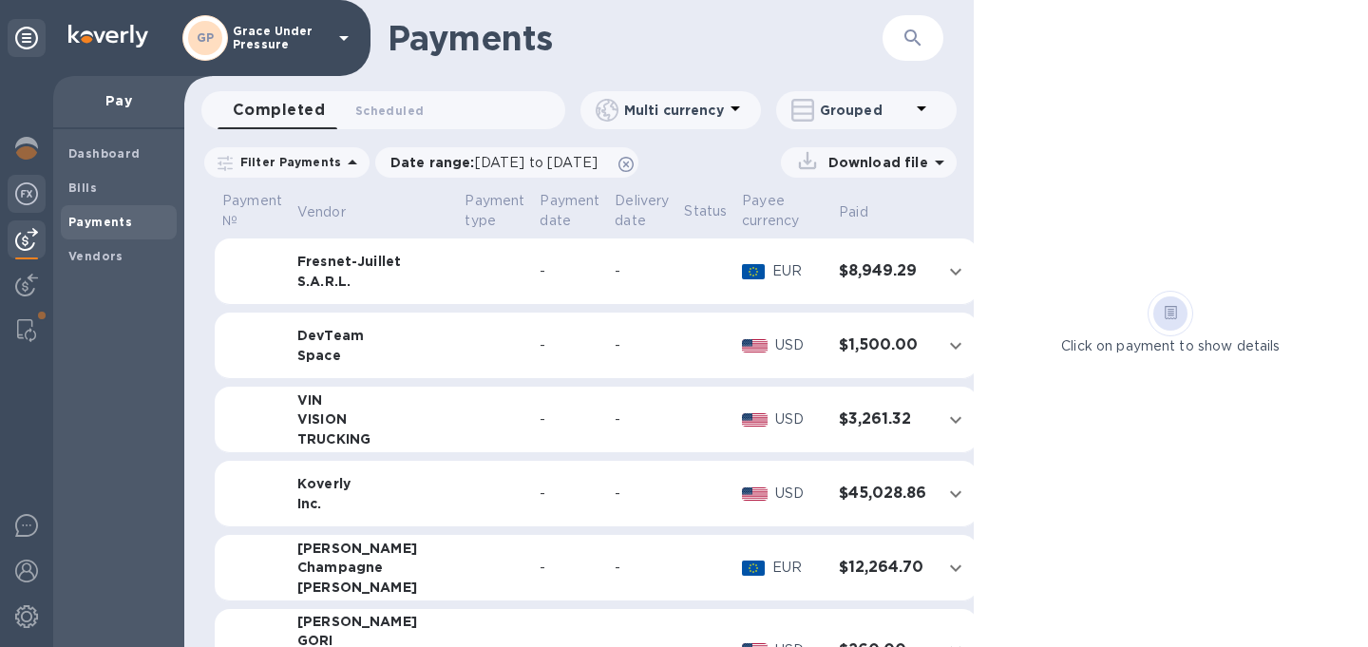
click at [29, 187] on img at bounding box center [26, 193] width 23 height 23
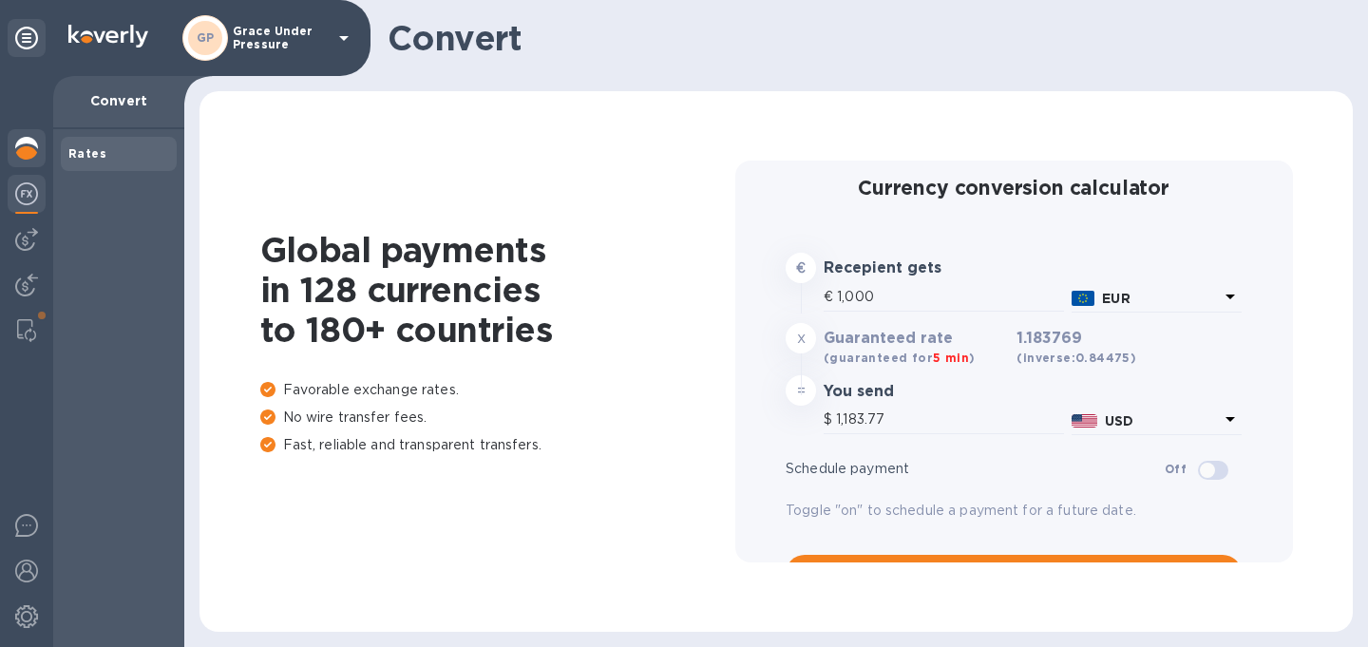
click at [28, 148] on img at bounding box center [26, 148] width 23 height 23
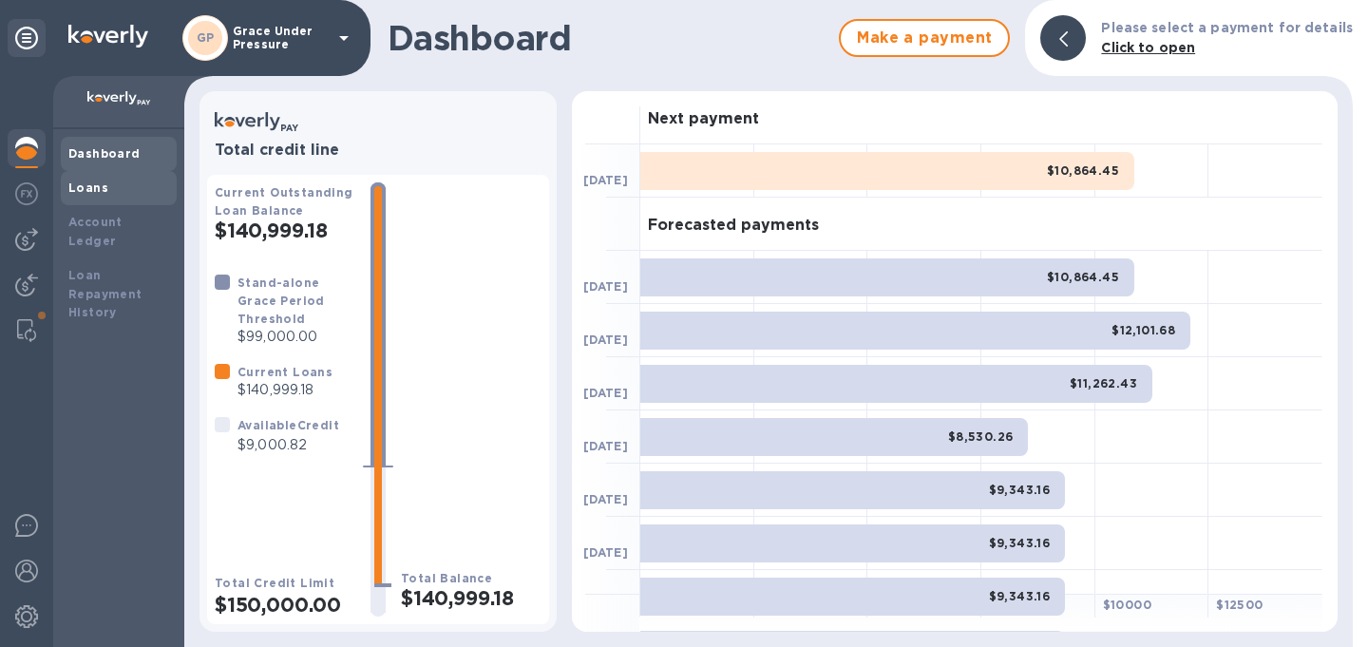
click at [80, 180] on b "Loans" at bounding box center [88, 187] width 40 height 14
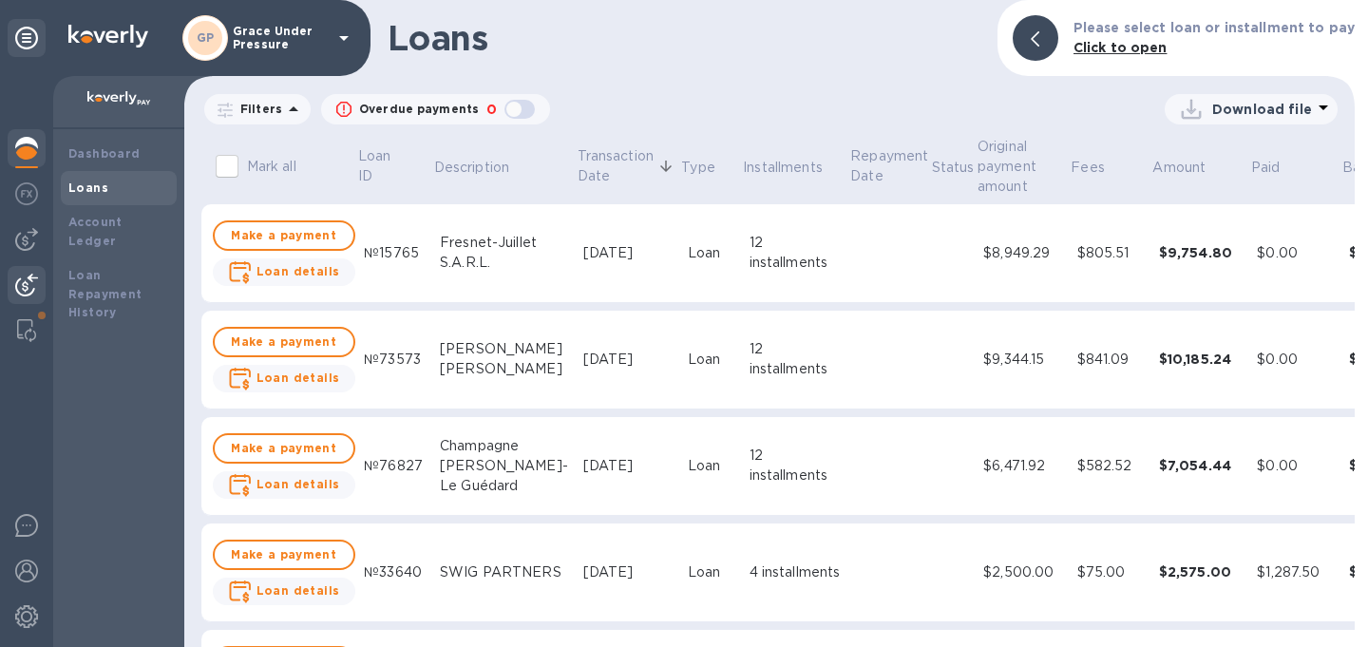
click at [32, 285] on img at bounding box center [26, 285] width 23 height 23
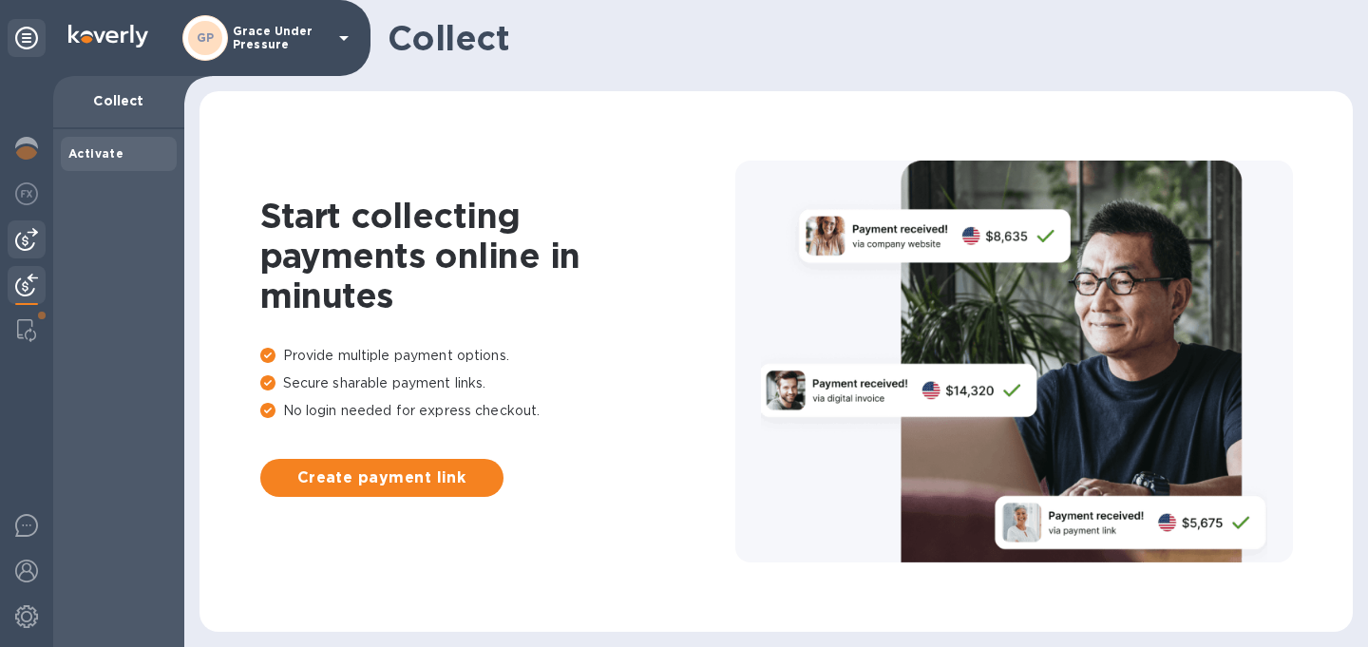
click at [30, 234] on img at bounding box center [26, 239] width 23 height 23
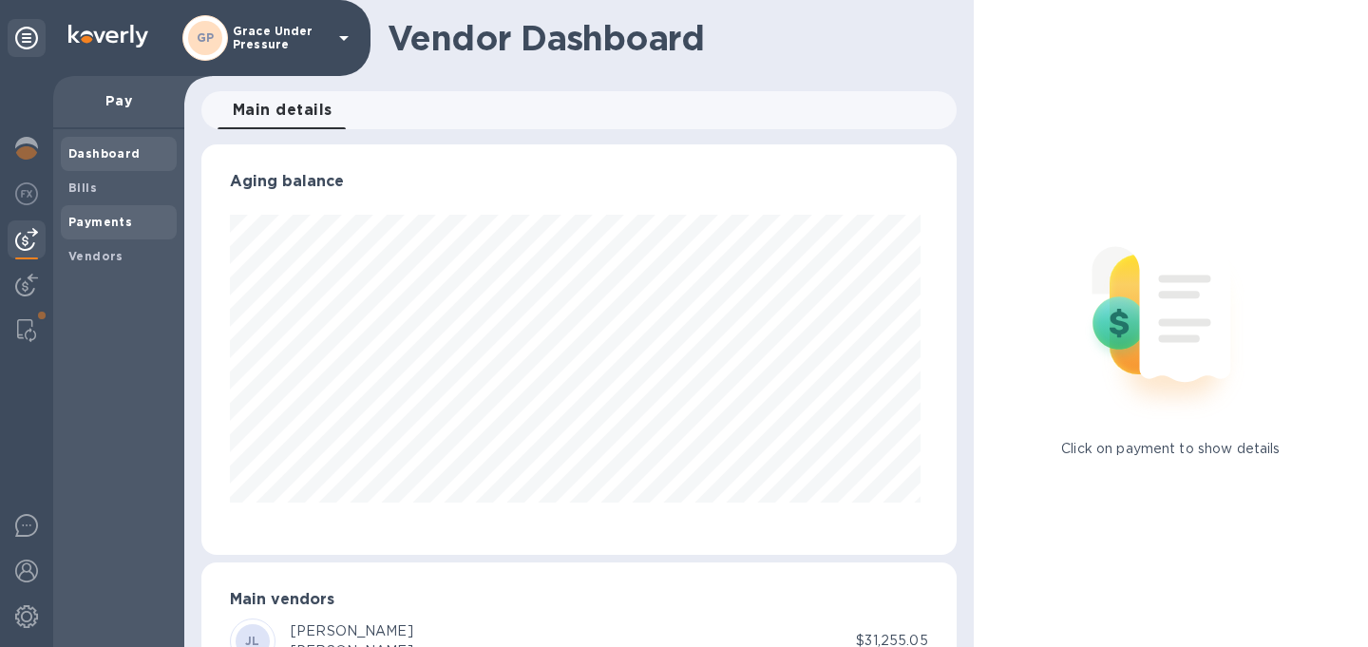
scroll to position [410, 747]
click at [93, 217] on b "Payments" at bounding box center [100, 222] width 64 height 14
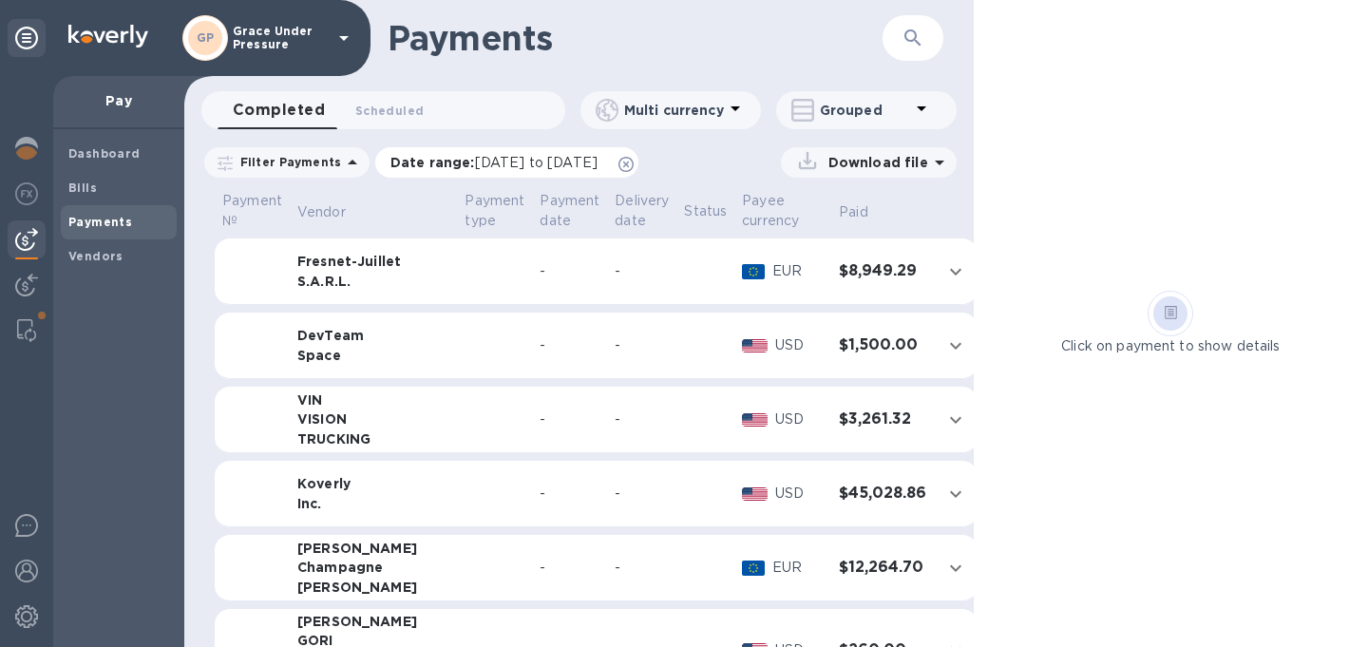
click at [634, 166] on icon at bounding box center [625, 164] width 15 height 15
